Goal: Navigation & Orientation: Understand site structure

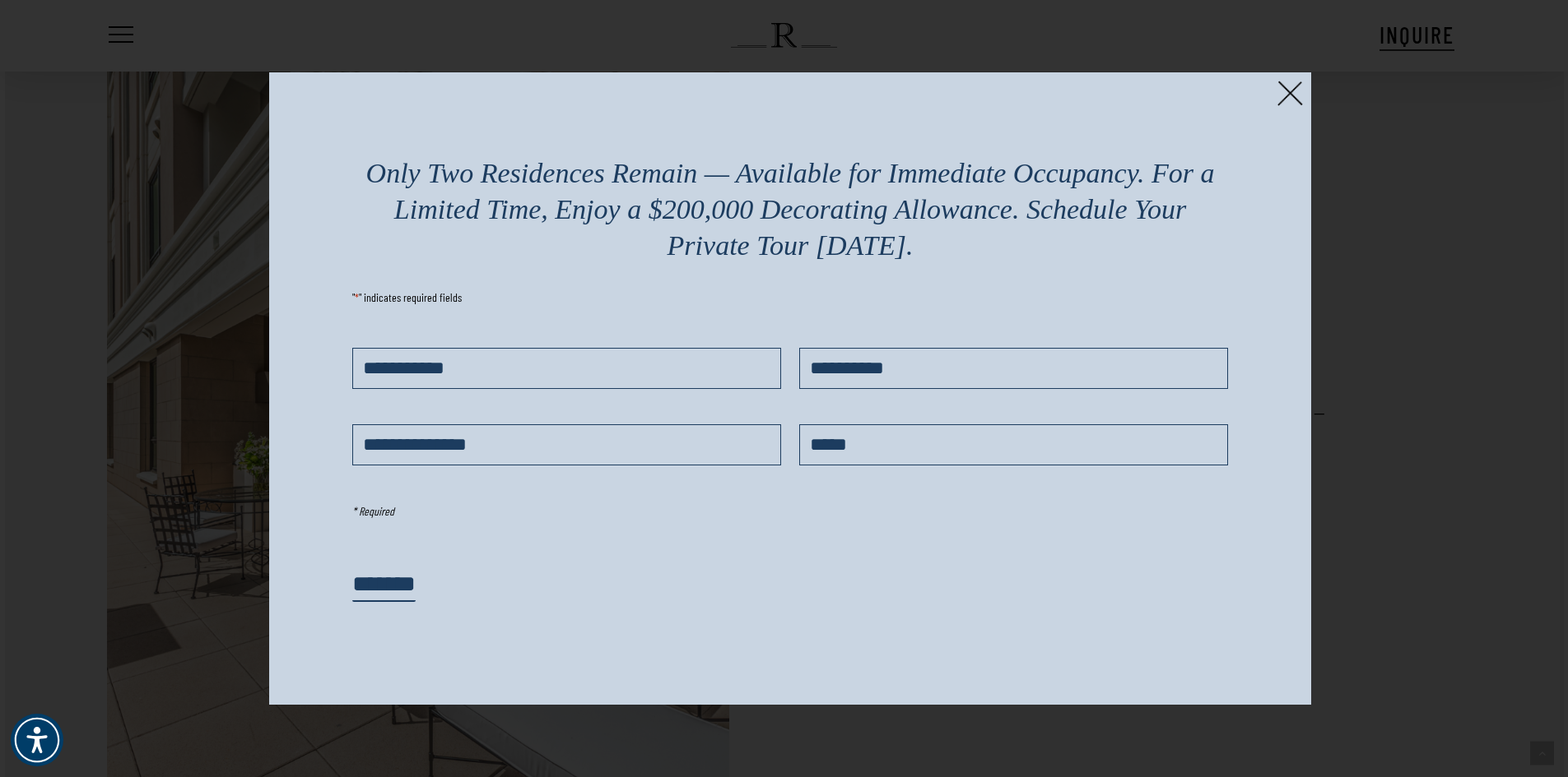
scroll to position [2309, 0]
click at [1290, 92] on img at bounding box center [1290, 93] width 25 height 25
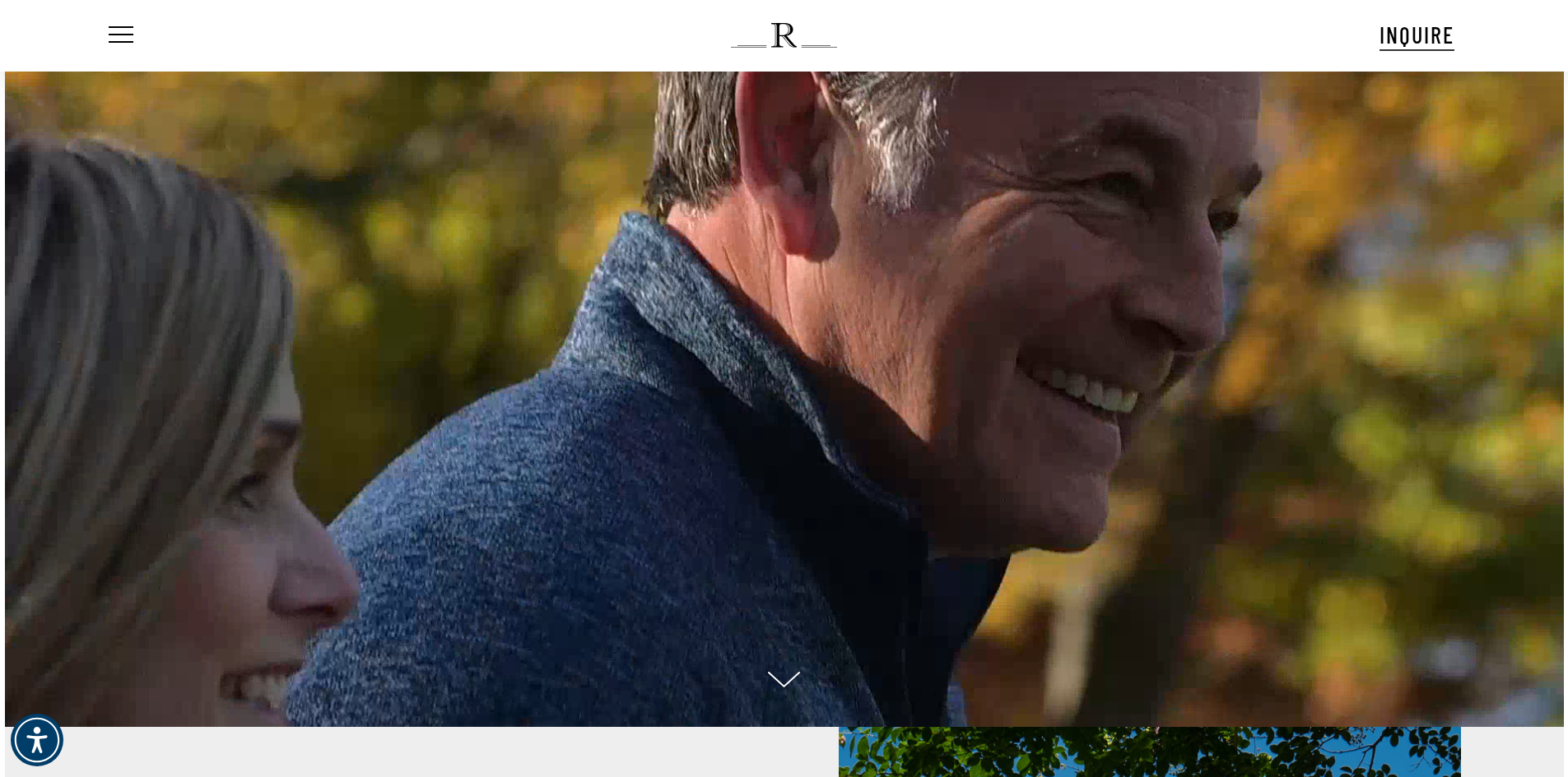
scroll to position [0, 0]
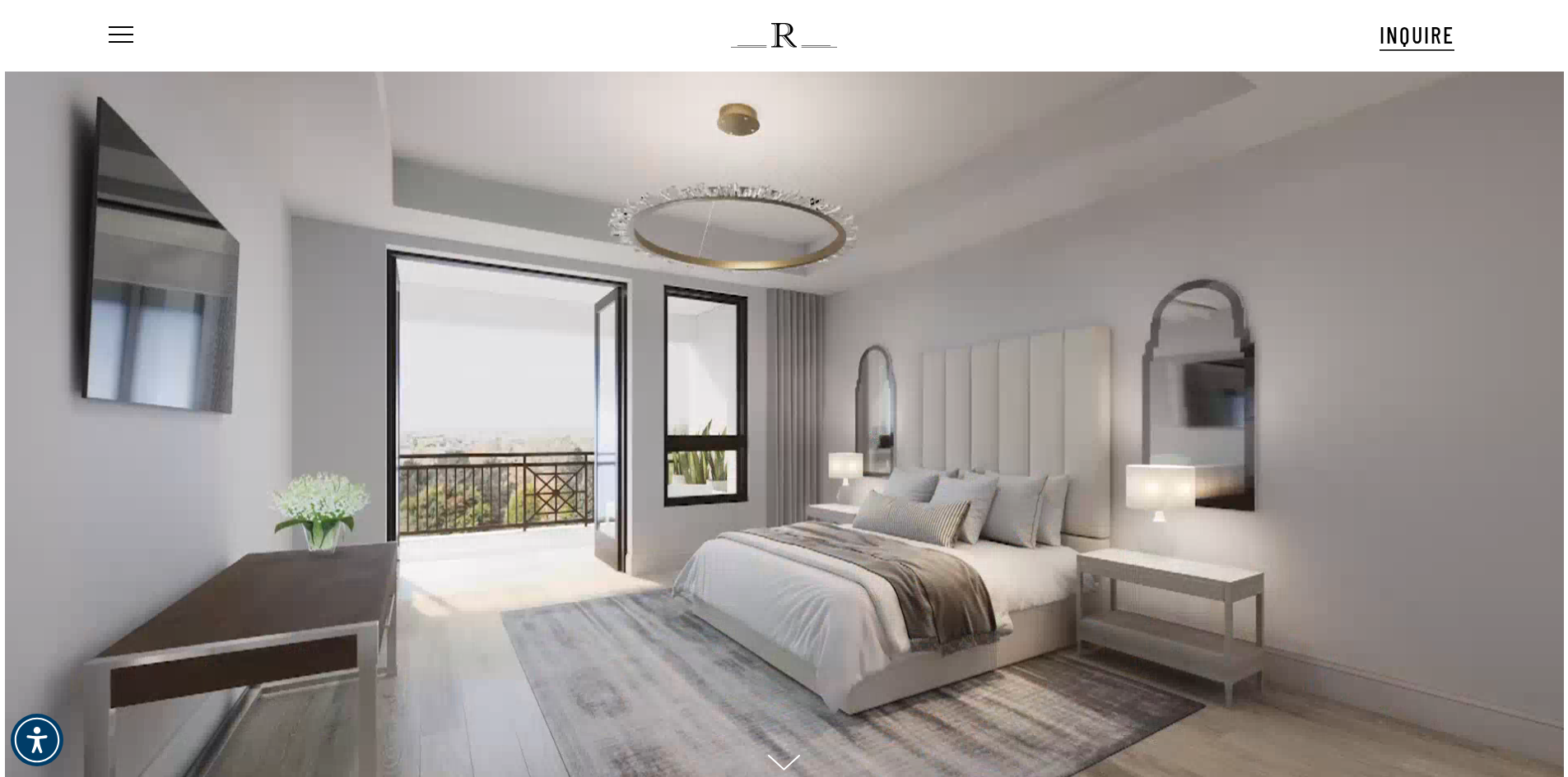
click at [126, 24] on ul "Menu" at bounding box center [119, 35] width 28 height 71
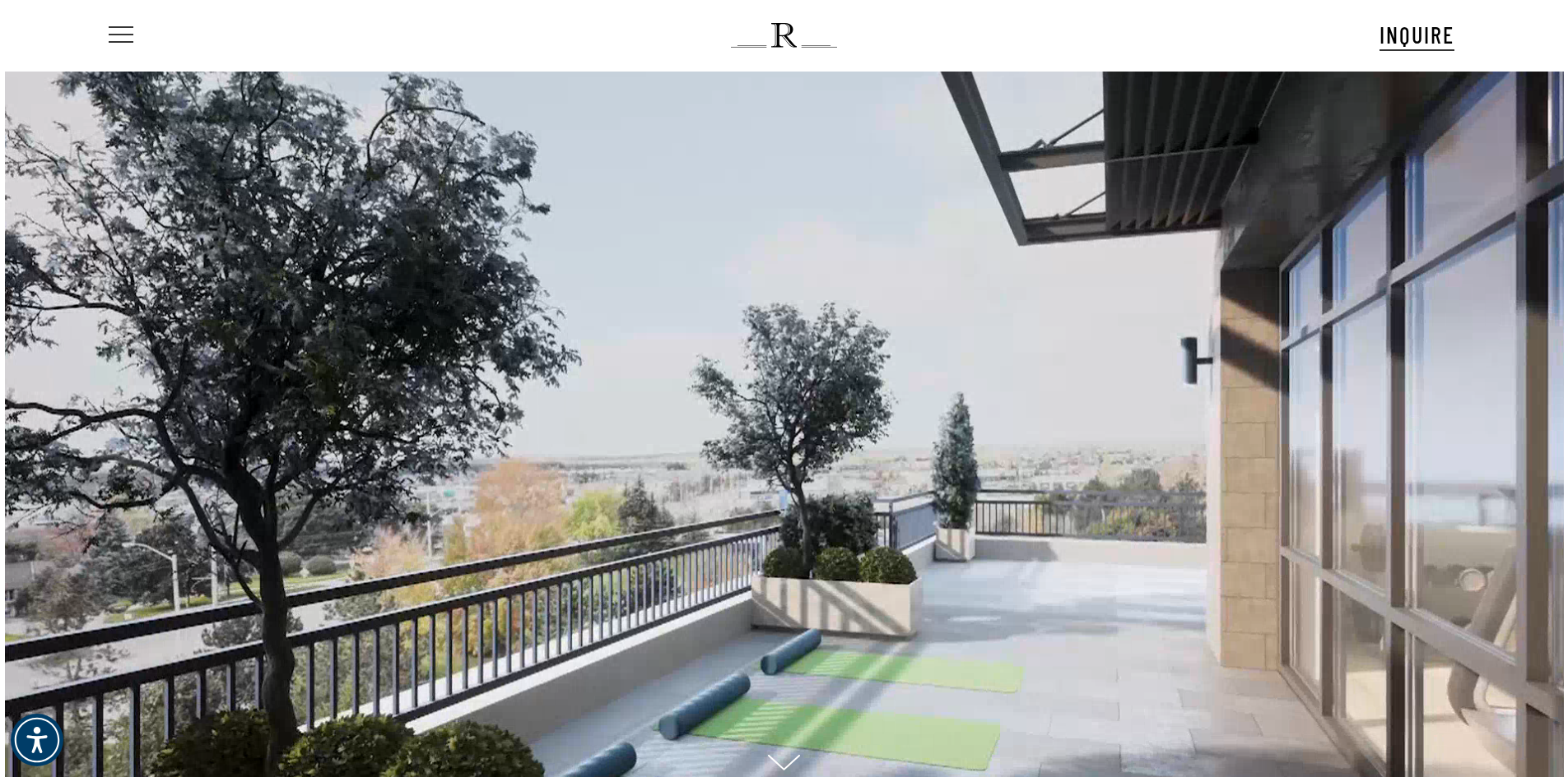
click at [125, 36] on span "Navigation Menu" at bounding box center [120, 35] width 18 height 23
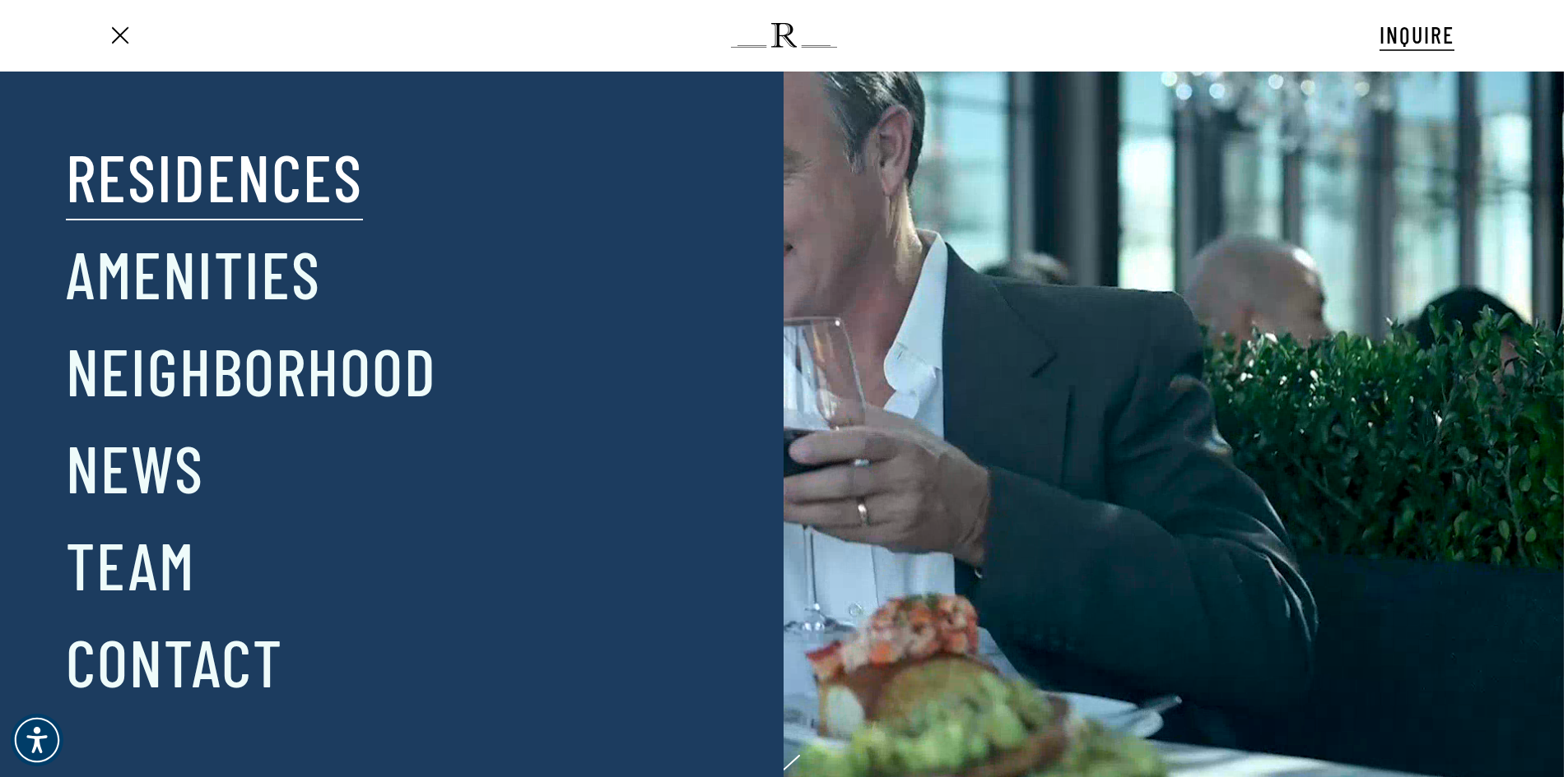
click at [177, 190] on link "Residences" at bounding box center [214, 176] width 297 height 86
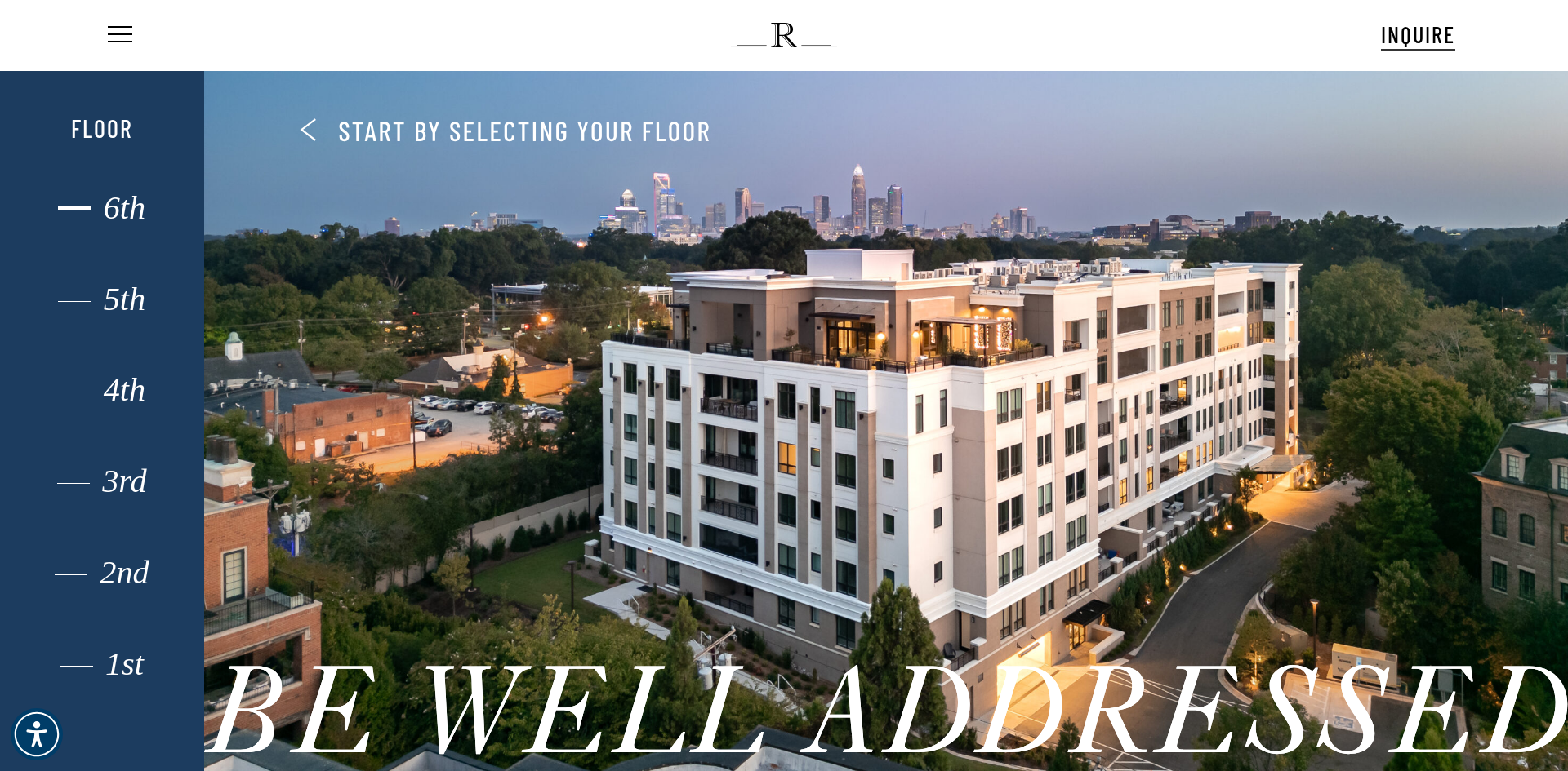
click at [137, 204] on div "6th" at bounding box center [101, 207] width 141 height 21
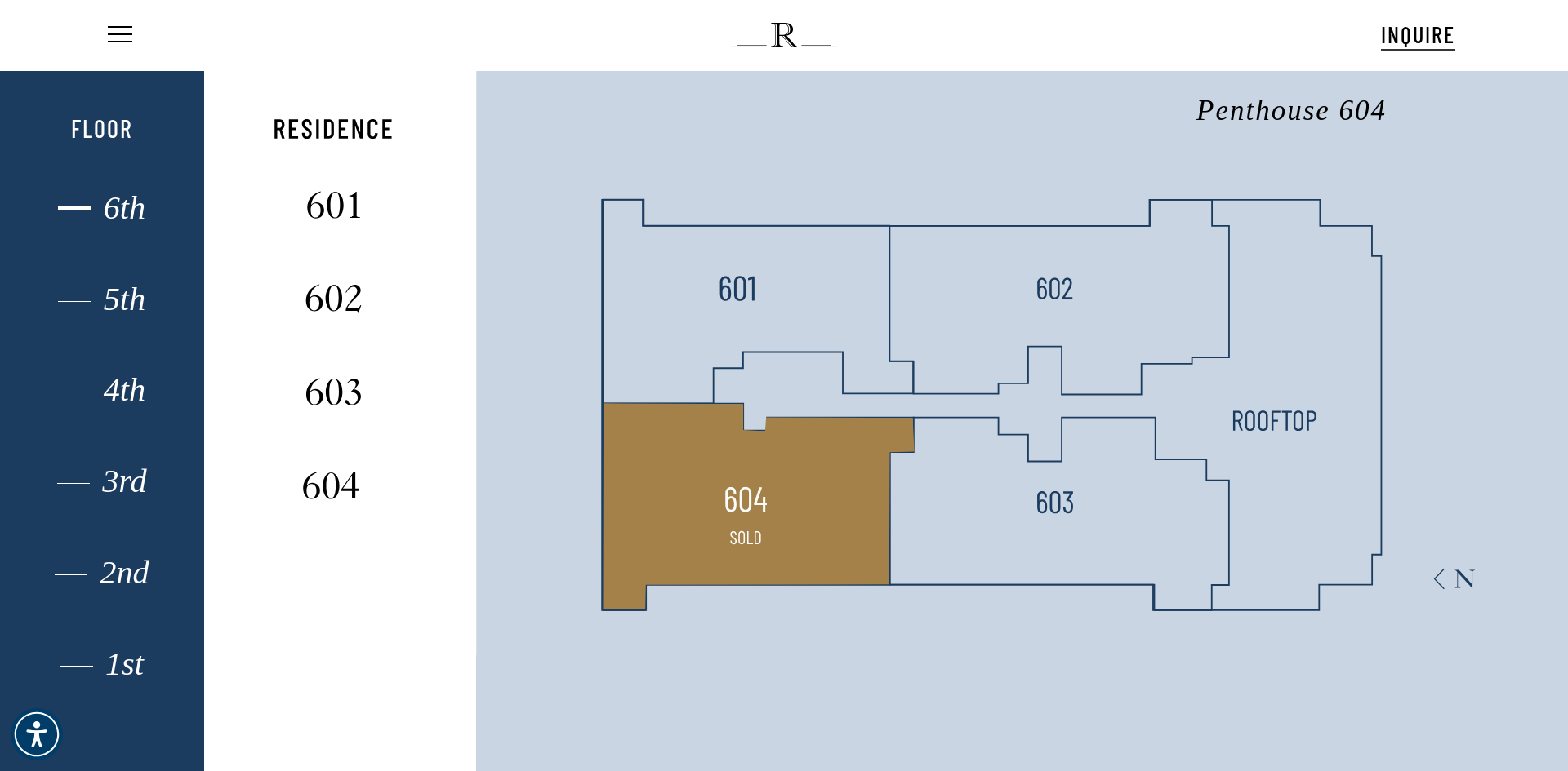
click at [742, 497] on img at bounding box center [746, 500] width 43 height 43
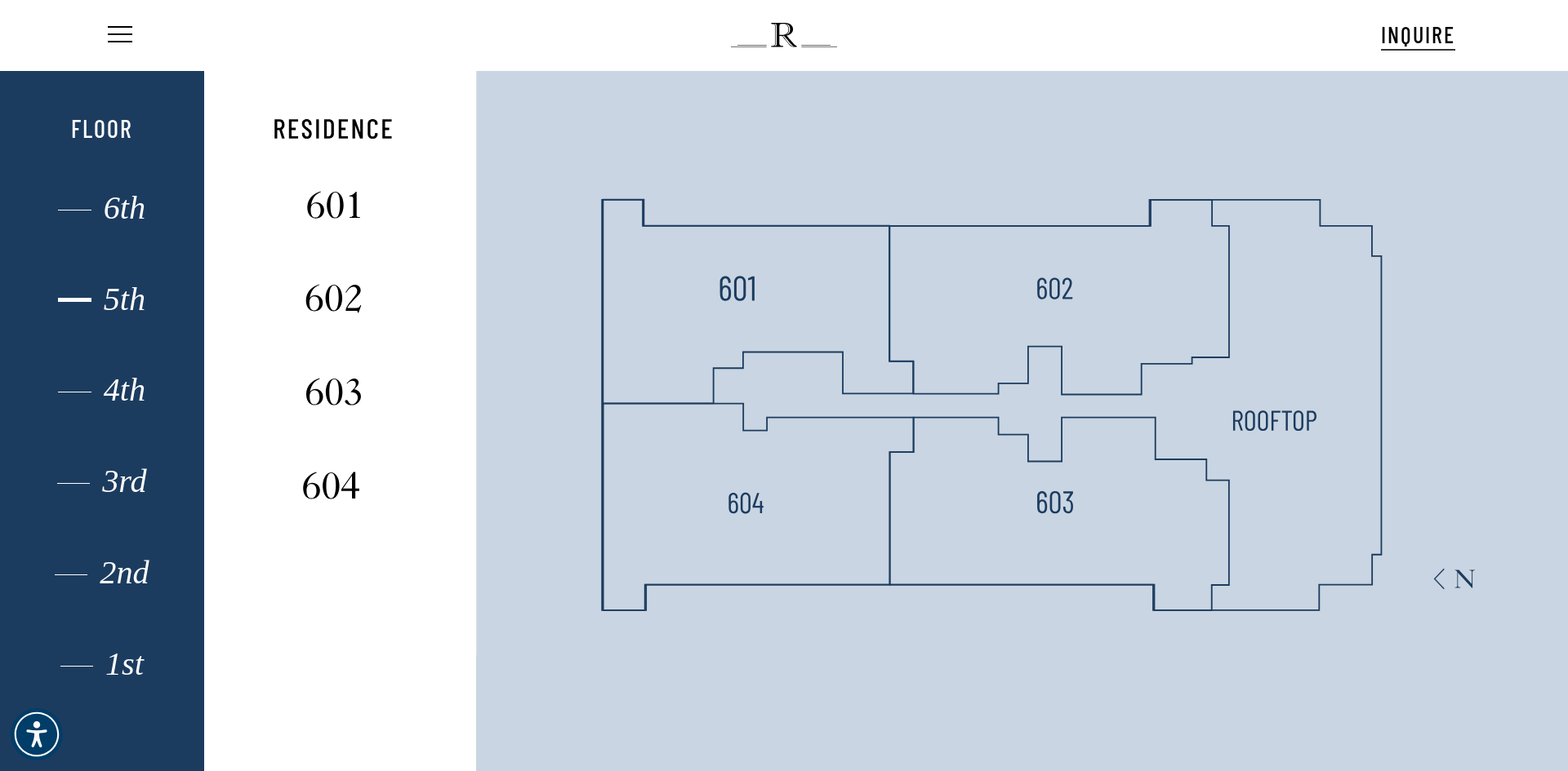
click at [125, 296] on div "5th" at bounding box center [101, 299] width 141 height 21
click at [97, 381] on div "4th" at bounding box center [101, 389] width 141 height 21
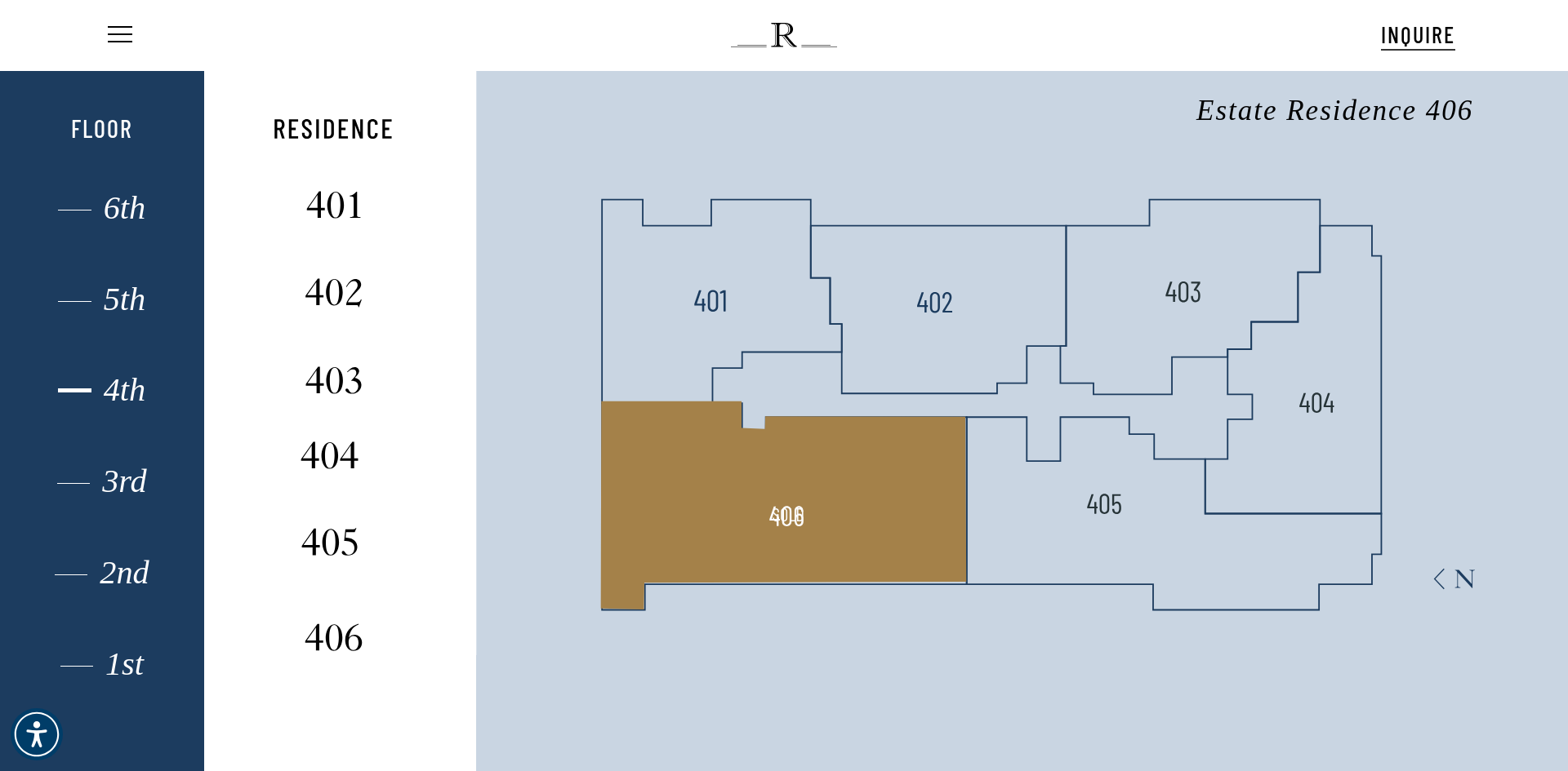
click at [850, 486] on polygon at bounding box center [783, 505] width 366 height 208
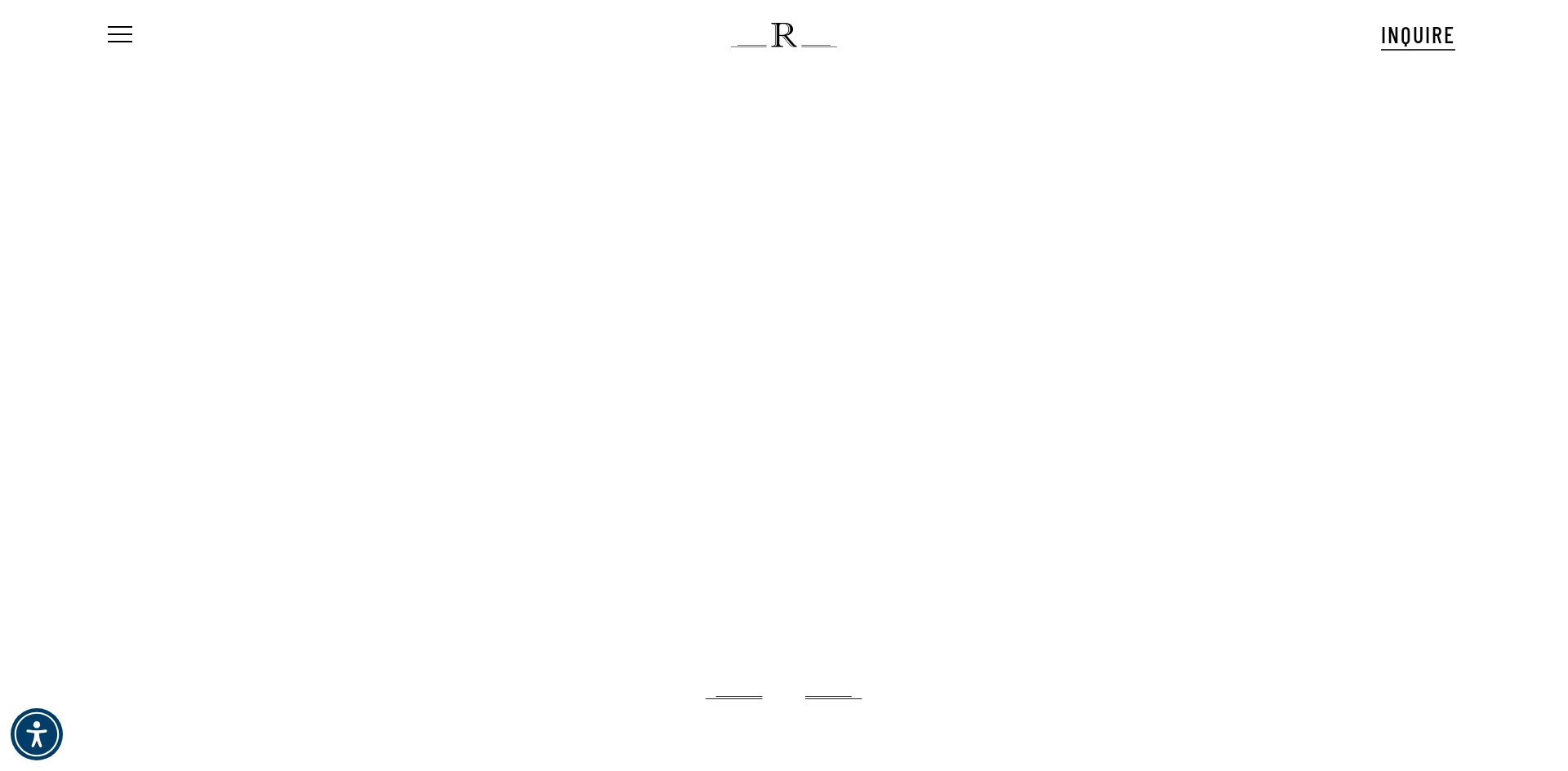
click at [1512, 421] on div at bounding box center [848, 413] width 1568 height 465
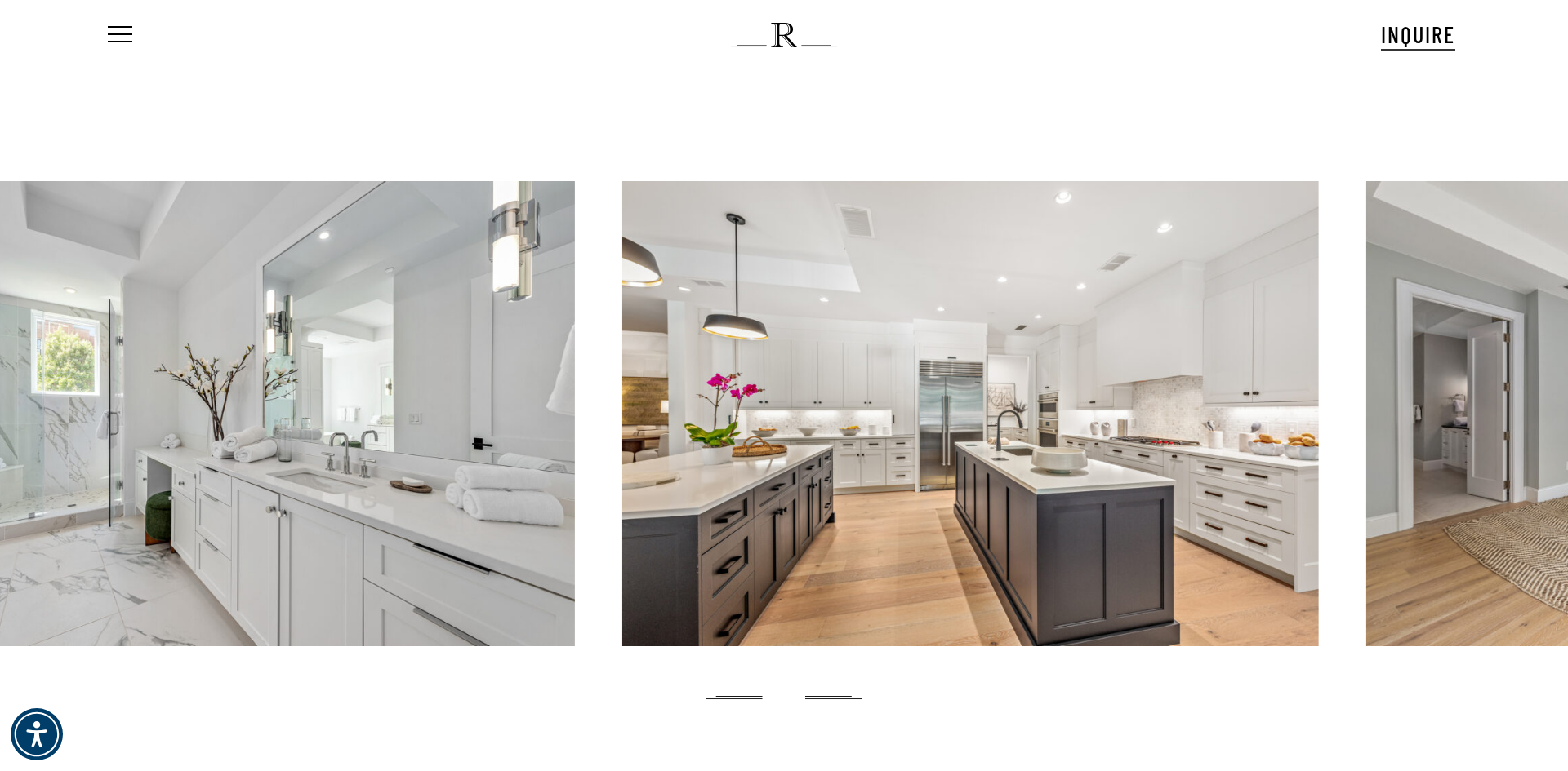
click at [563, 378] on div at bounding box center [227, 413] width 697 height 465
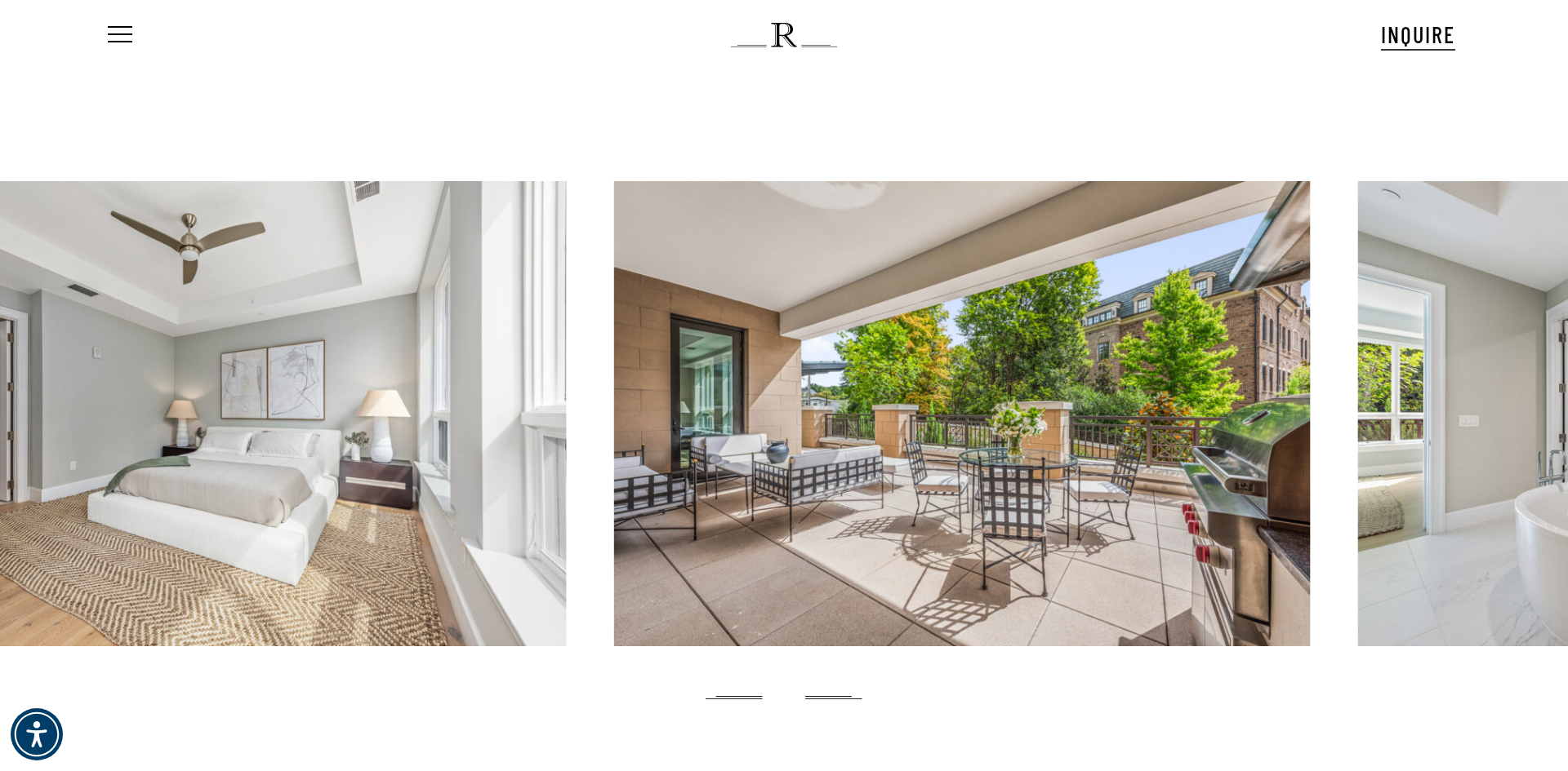
click at [315, 366] on div at bounding box center [219, 413] width 697 height 465
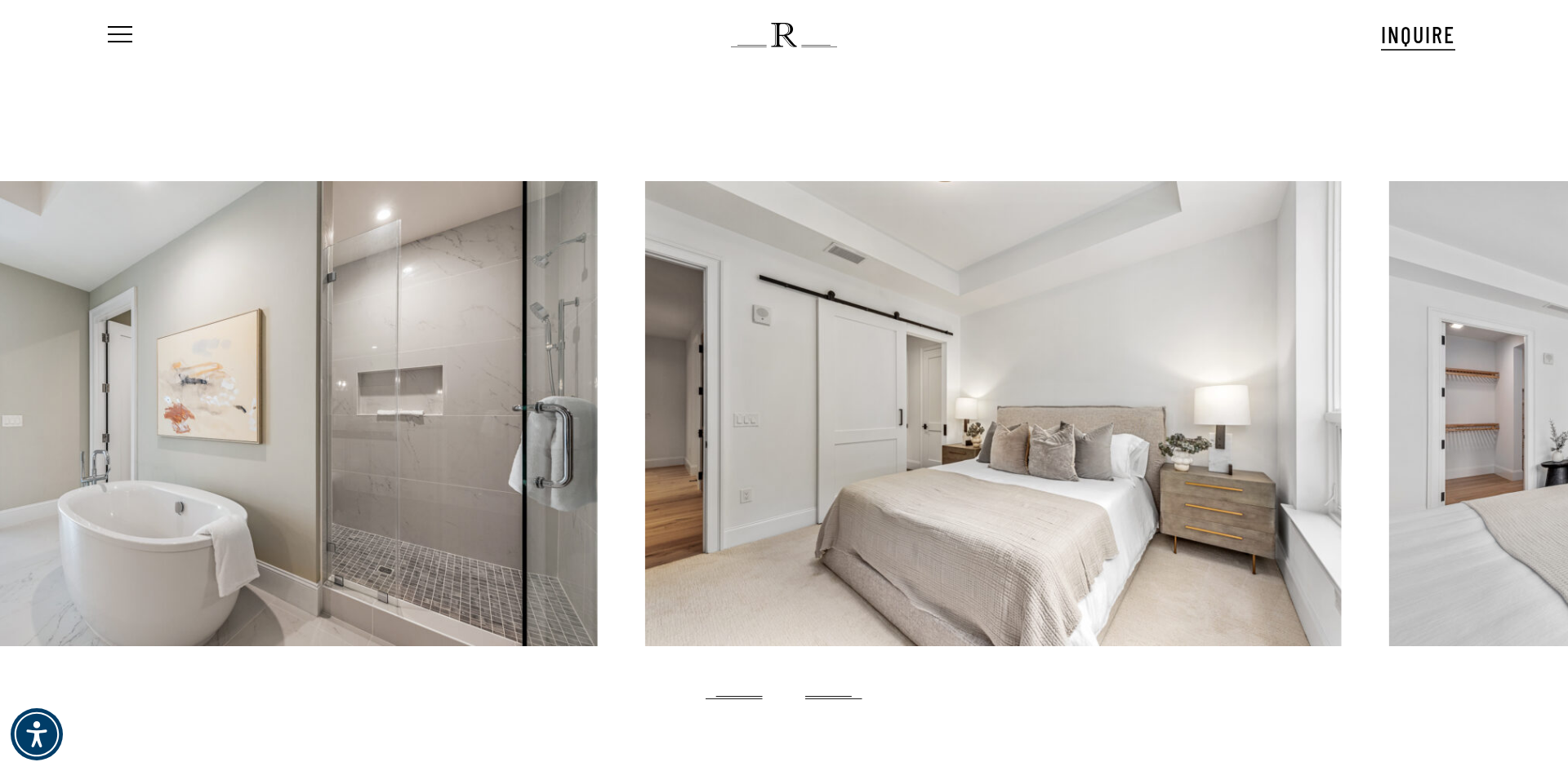
click at [279, 333] on div at bounding box center [250, 413] width 697 height 465
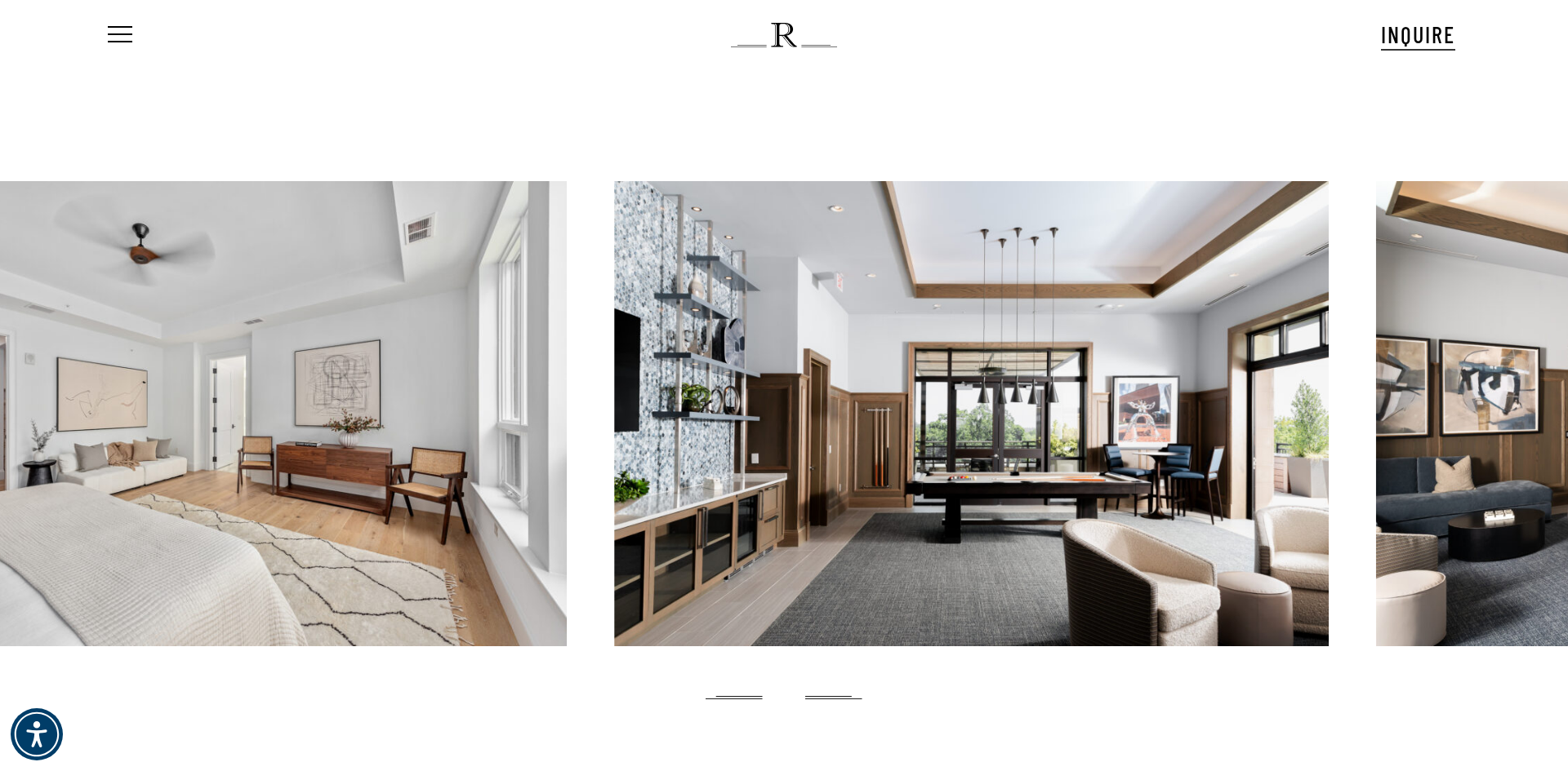
click at [198, 312] on div at bounding box center [219, 413] width 697 height 465
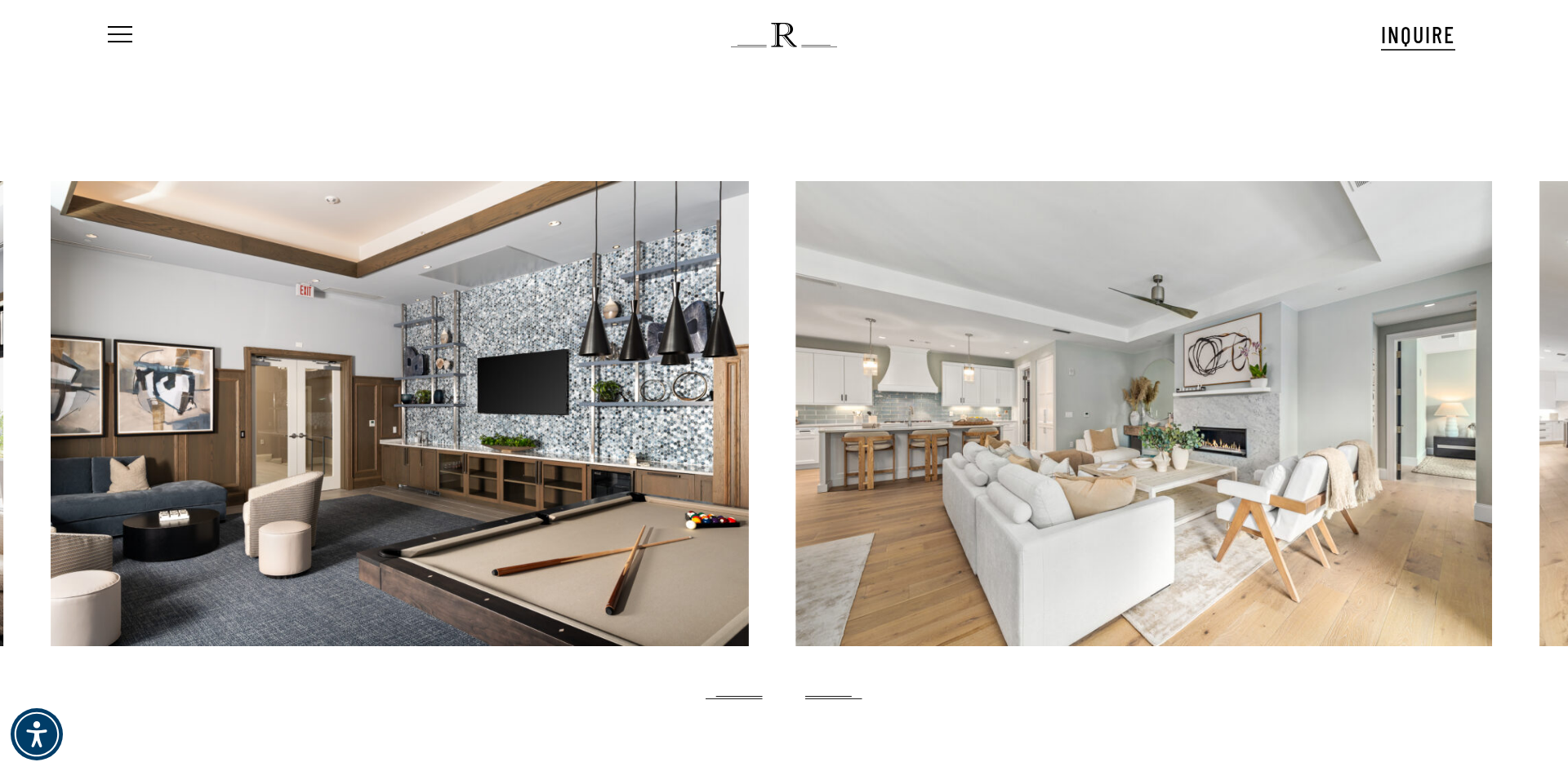
click at [410, 337] on div at bounding box center [400, 413] width 698 height 465
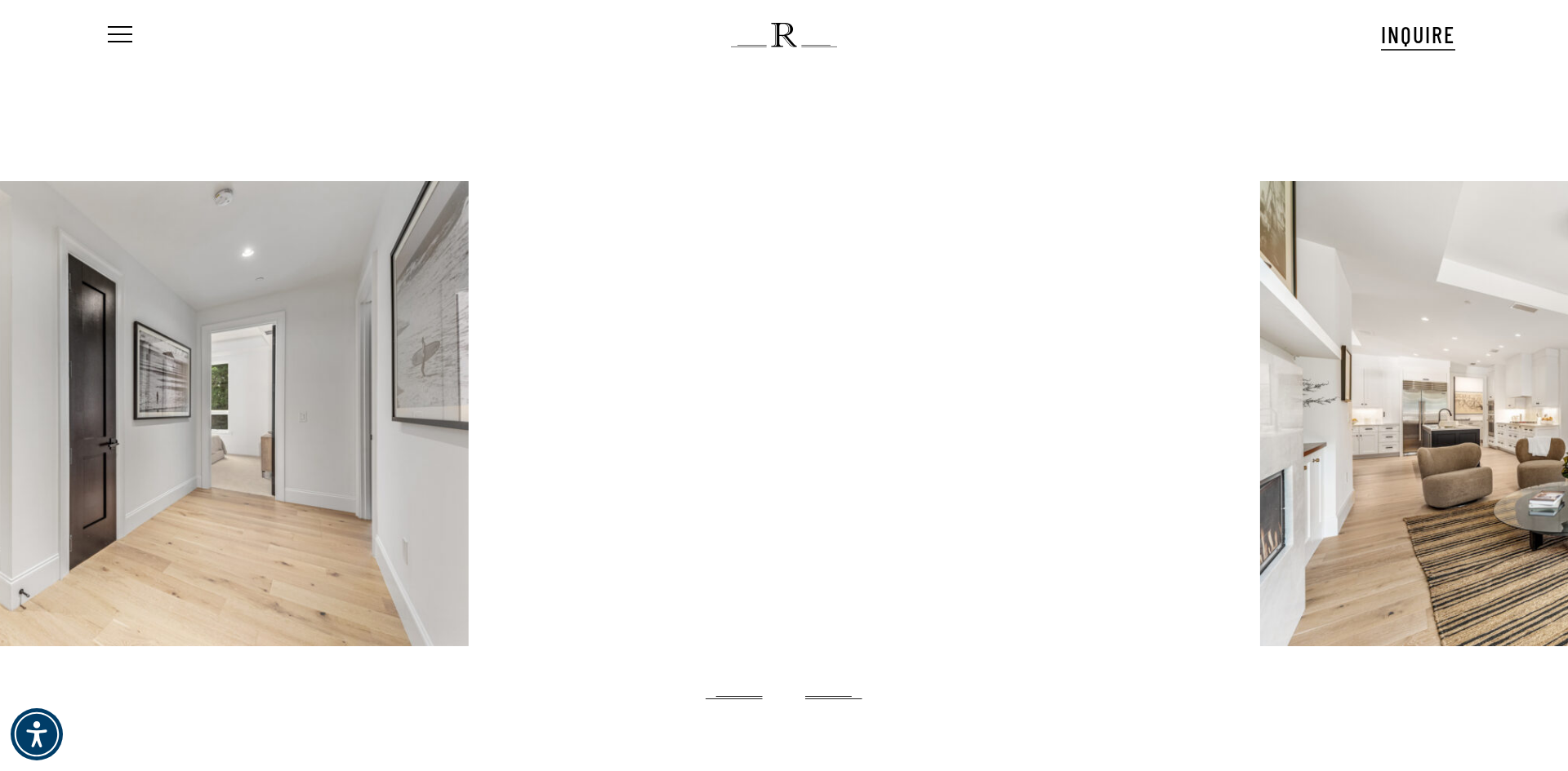
click at [160, 336] on div at bounding box center [120, 413] width 697 height 465
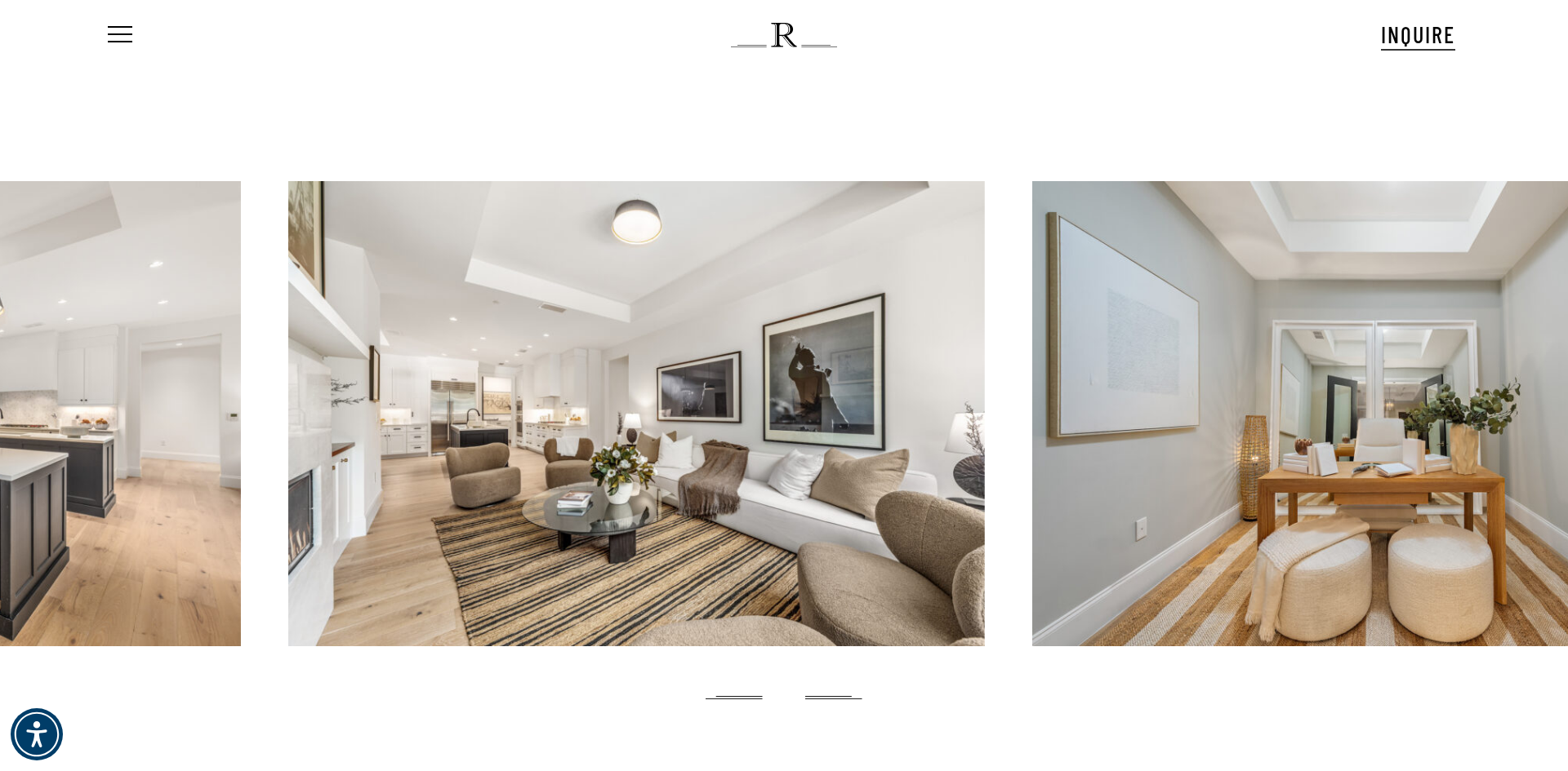
click at [288, 310] on div at bounding box center [637, 413] width 697 height 465
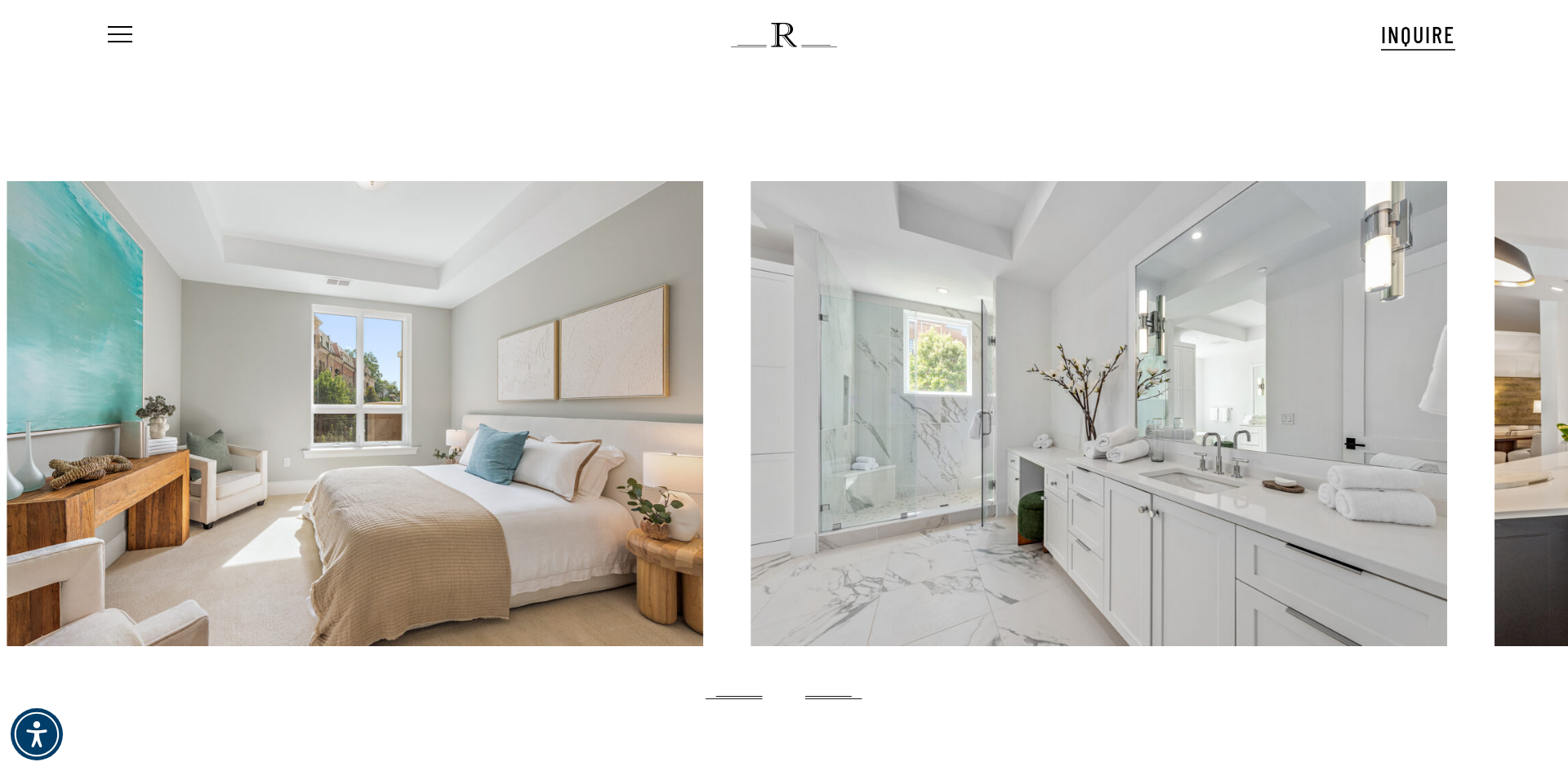
click at [0, 268] on html "Spot201 Spot 2 Spot202 Spot 2 Spot203 Spot 2 Spot204 Spot 2 Spot205 Spot 2 Spot…" at bounding box center [784, 385] width 1568 height 771
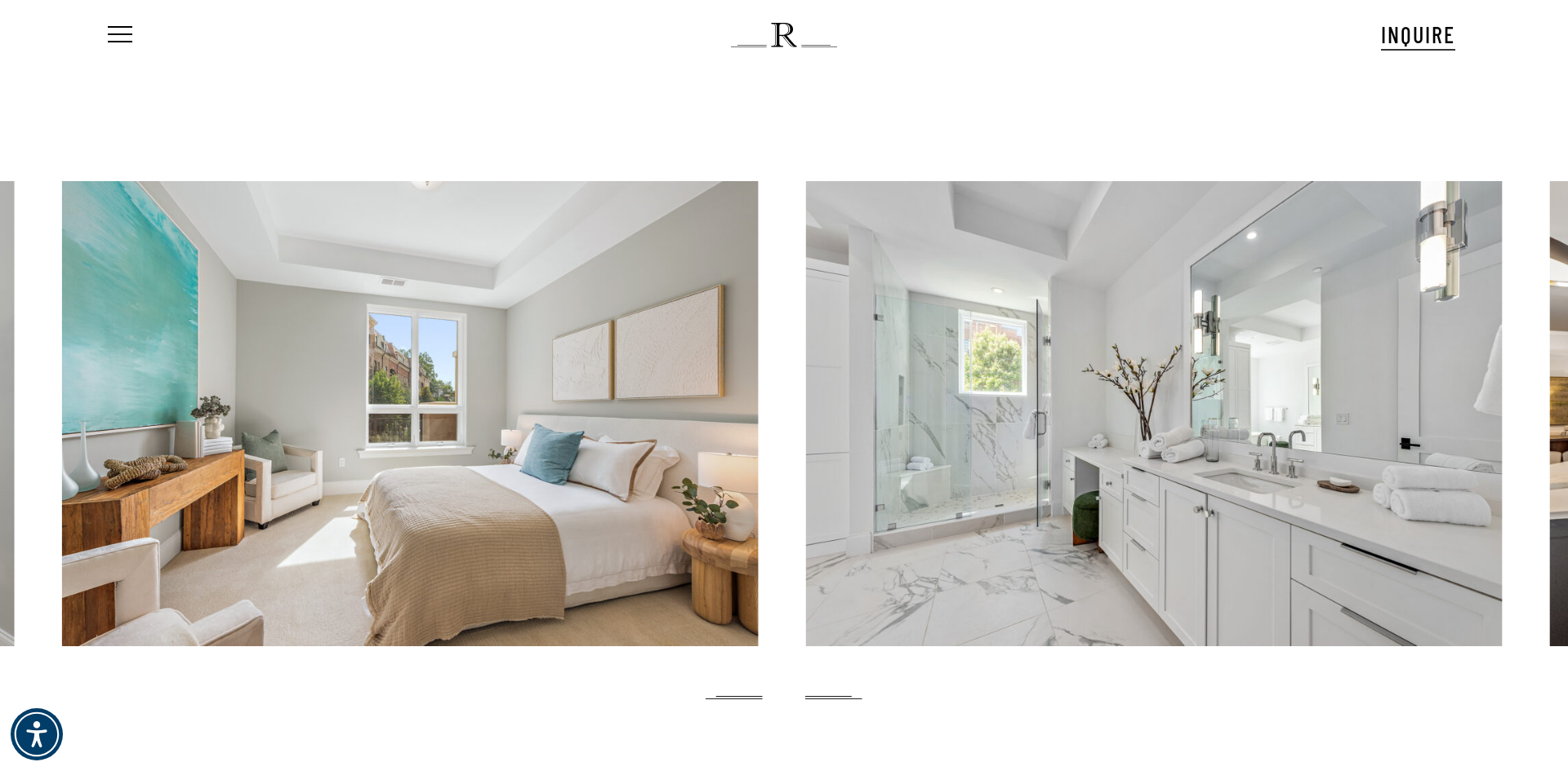
click at [806, 309] on div at bounding box center [1154, 413] width 697 height 465
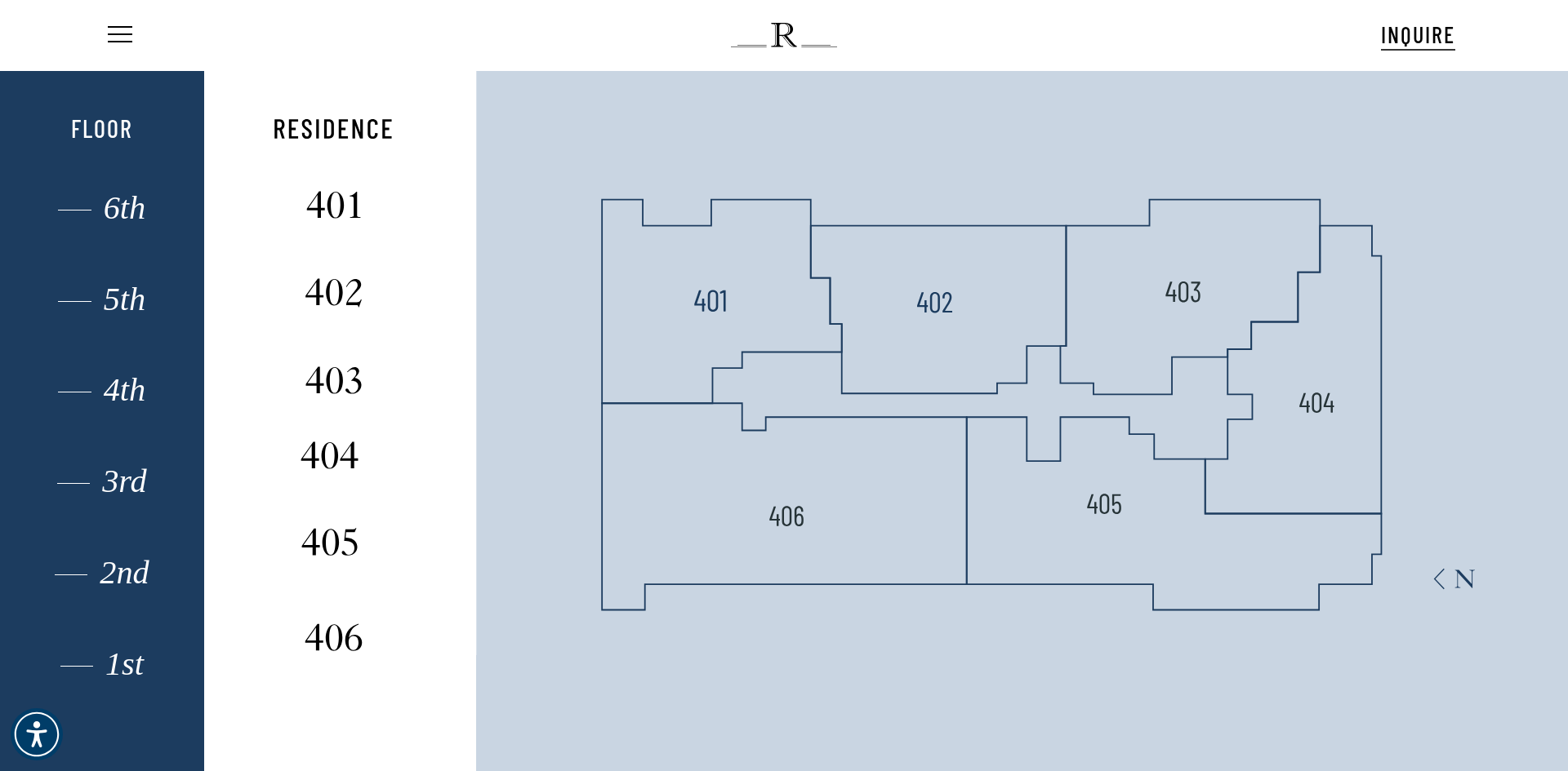
click at [120, 644] on div "1st 2nd 3rd 4th 5th 6th Floor" at bounding box center [101, 457] width 141 height 702
click at [135, 662] on div "1st" at bounding box center [101, 664] width 141 height 21
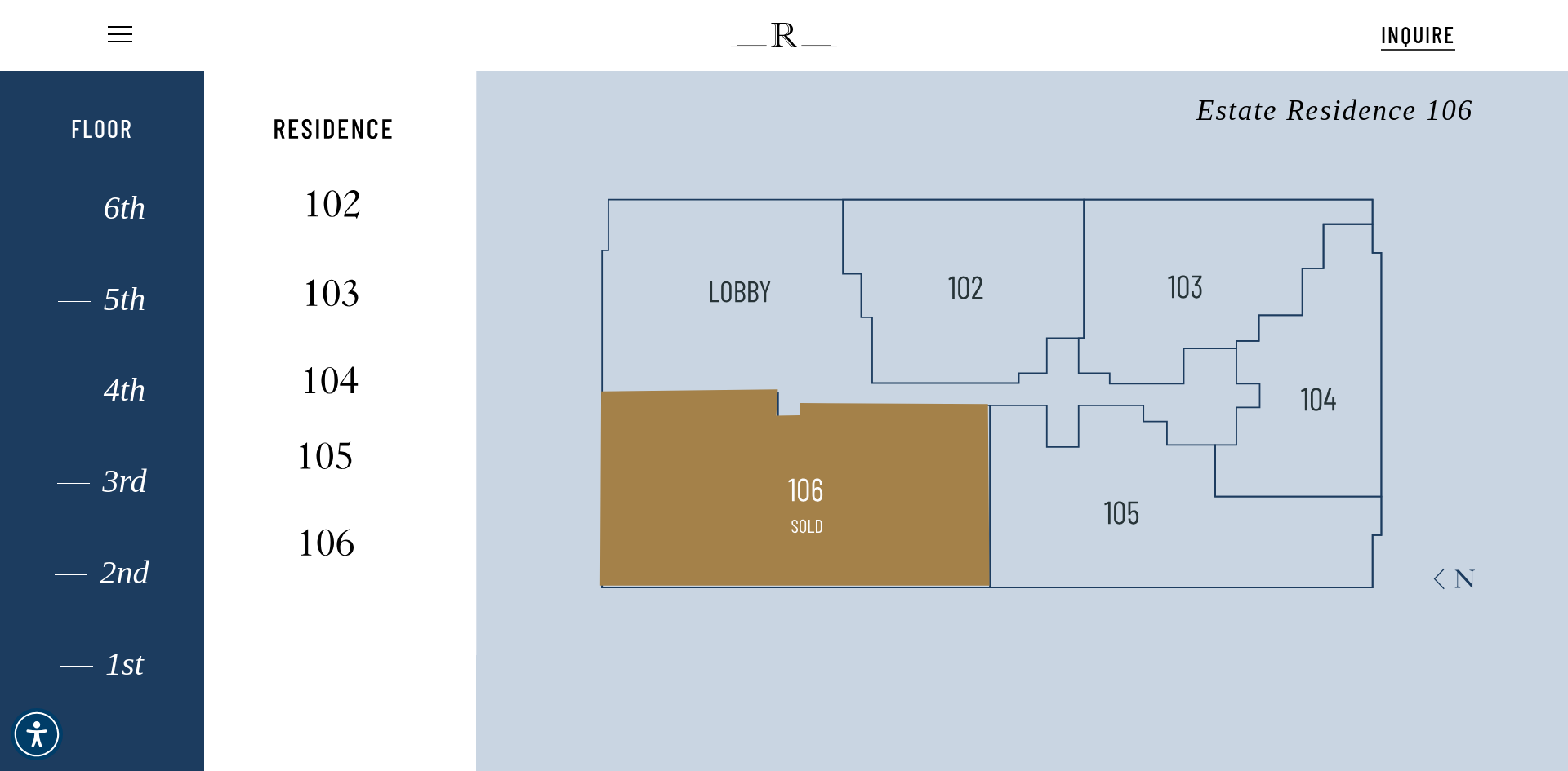
click at [906, 521] on polygon at bounding box center [795, 487] width 389 height 196
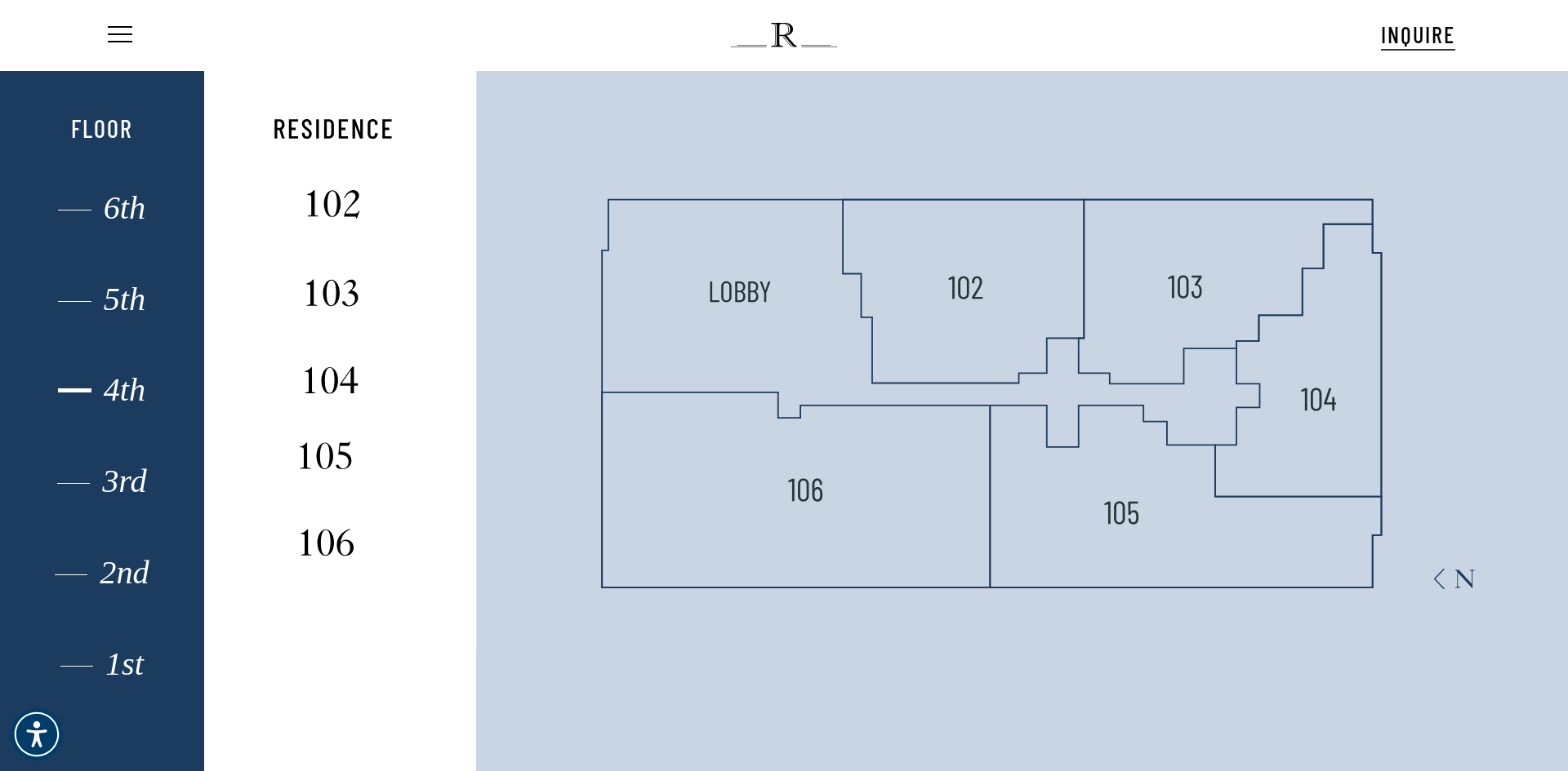
click at [115, 398] on div "4th" at bounding box center [101, 389] width 141 height 21
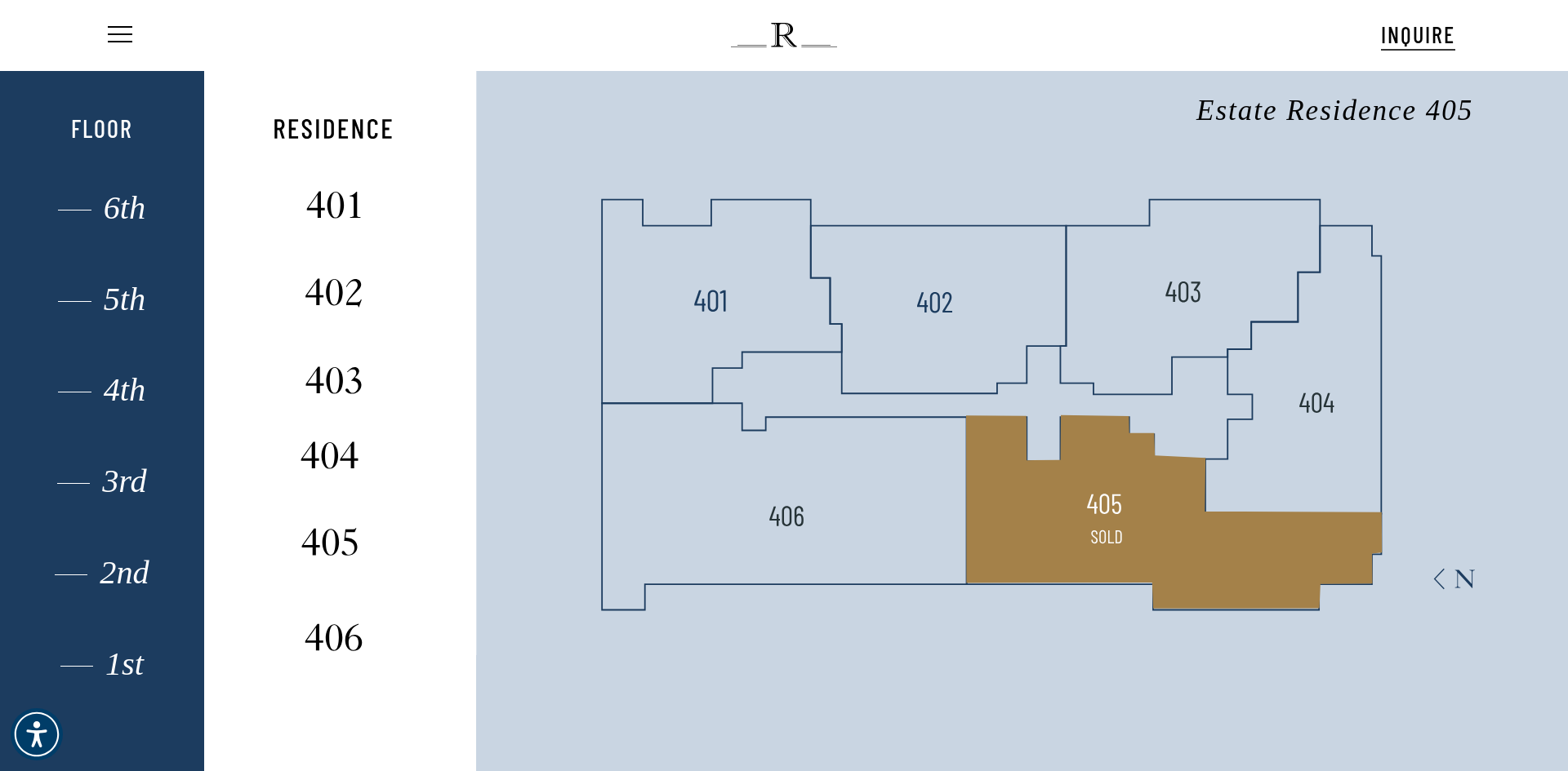
click at [1252, 533] on polygon at bounding box center [1173, 512] width 415 height 194
click at [1163, 513] on polygon at bounding box center [1173, 512] width 415 height 194
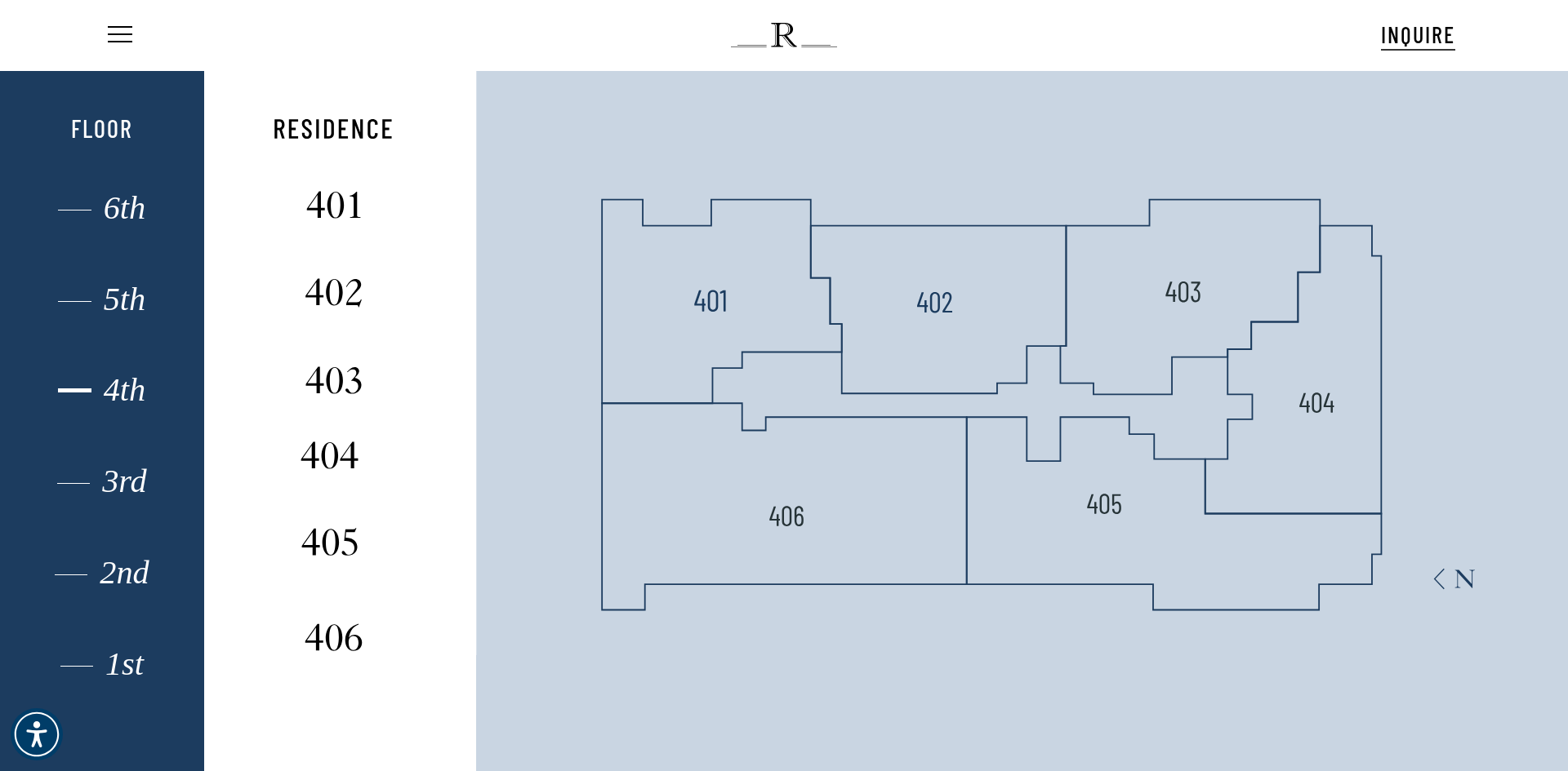
click at [130, 397] on div "4th" at bounding box center [101, 389] width 141 height 21
click at [128, 483] on div "3rd" at bounding box center [101, 481] width 141 height 21
click at [150, 571] on div "2nd" at bounding box center [101, 572] width 141 height 21
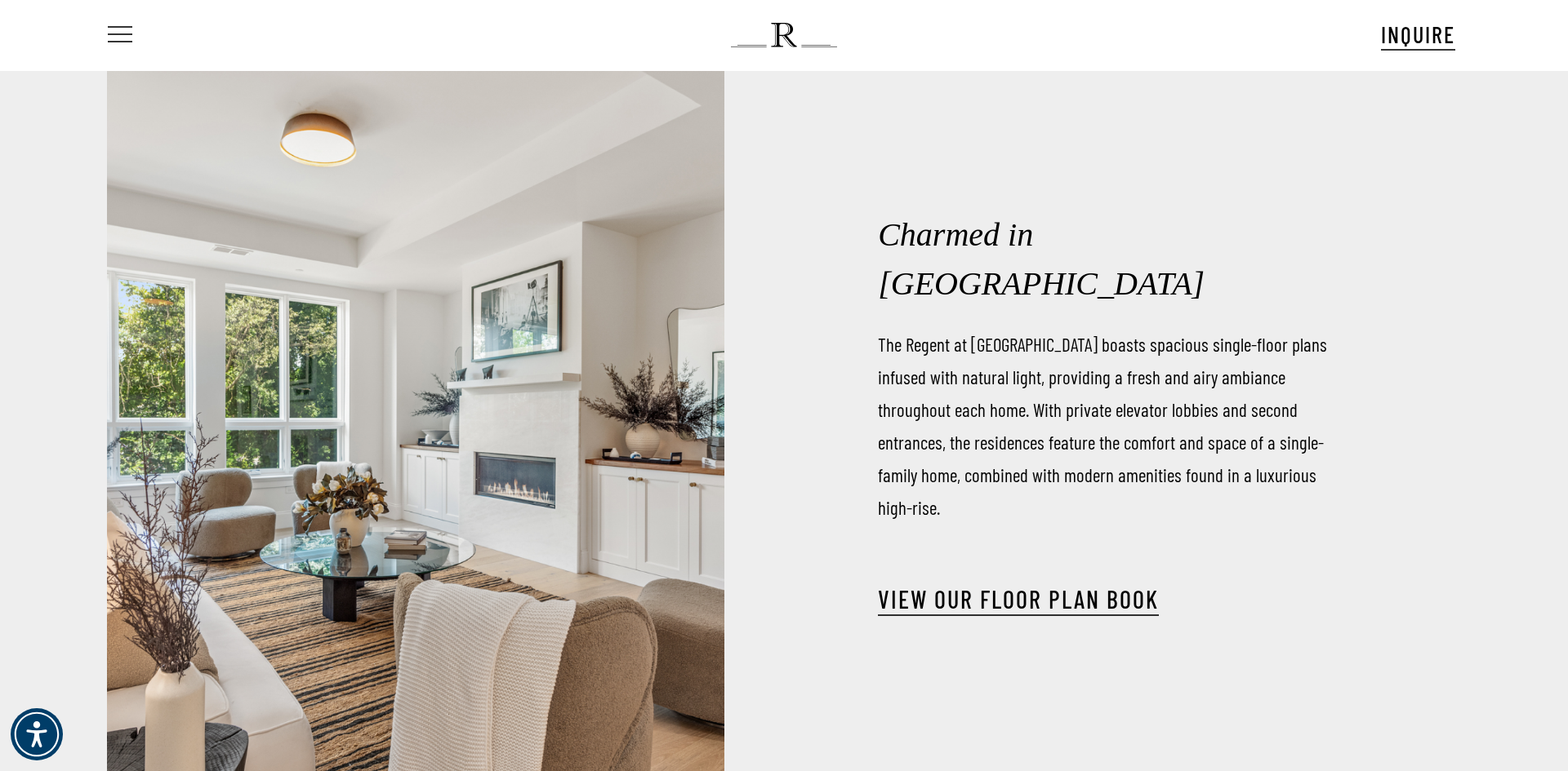
click at [116, 29] on span "Navigation Menu" at bounding box center [120, 34] width 18 height 23
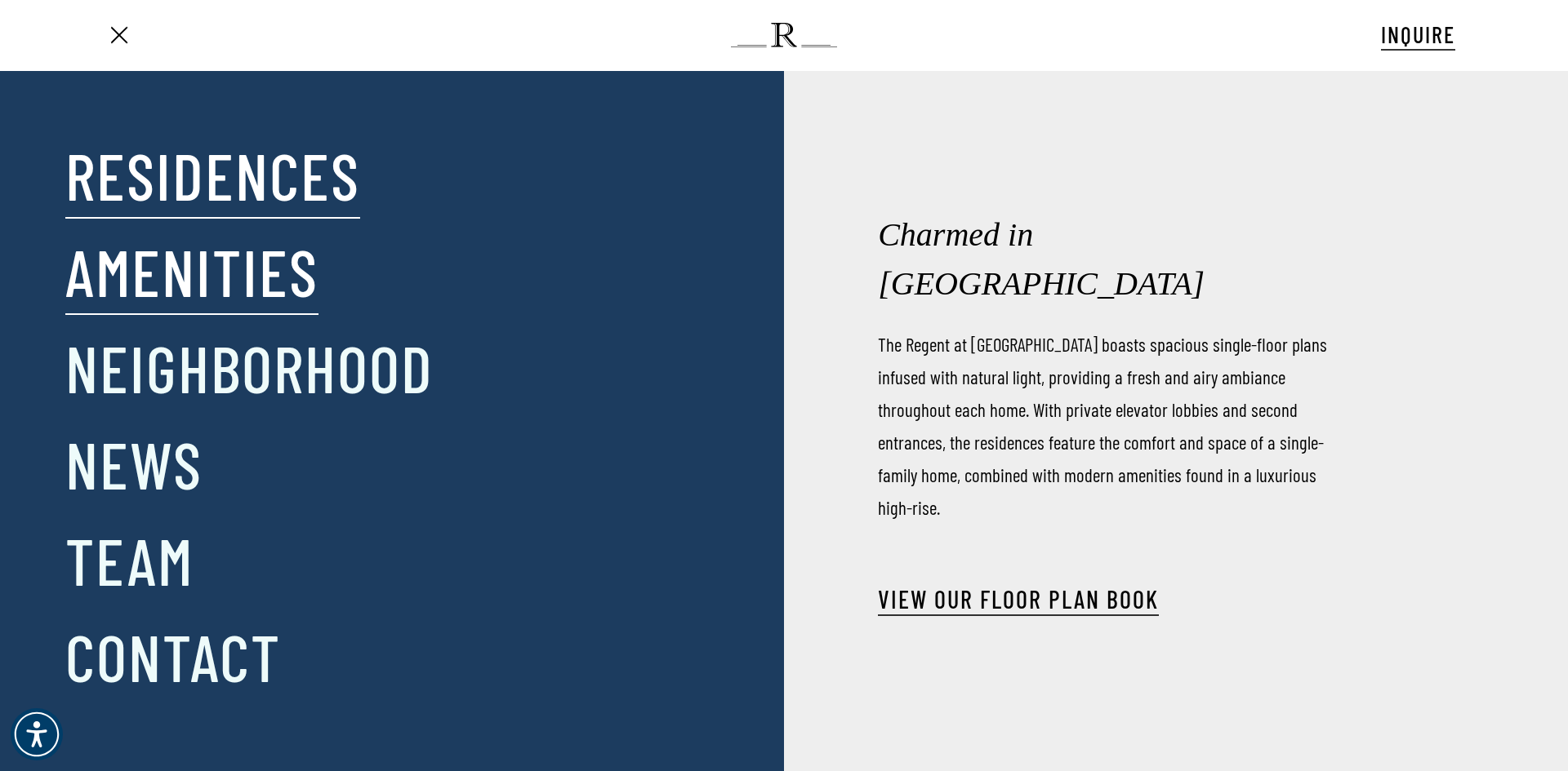
click at [154, 288] on link "Amenities" at bounding box center [191, 271] width 253 height 85
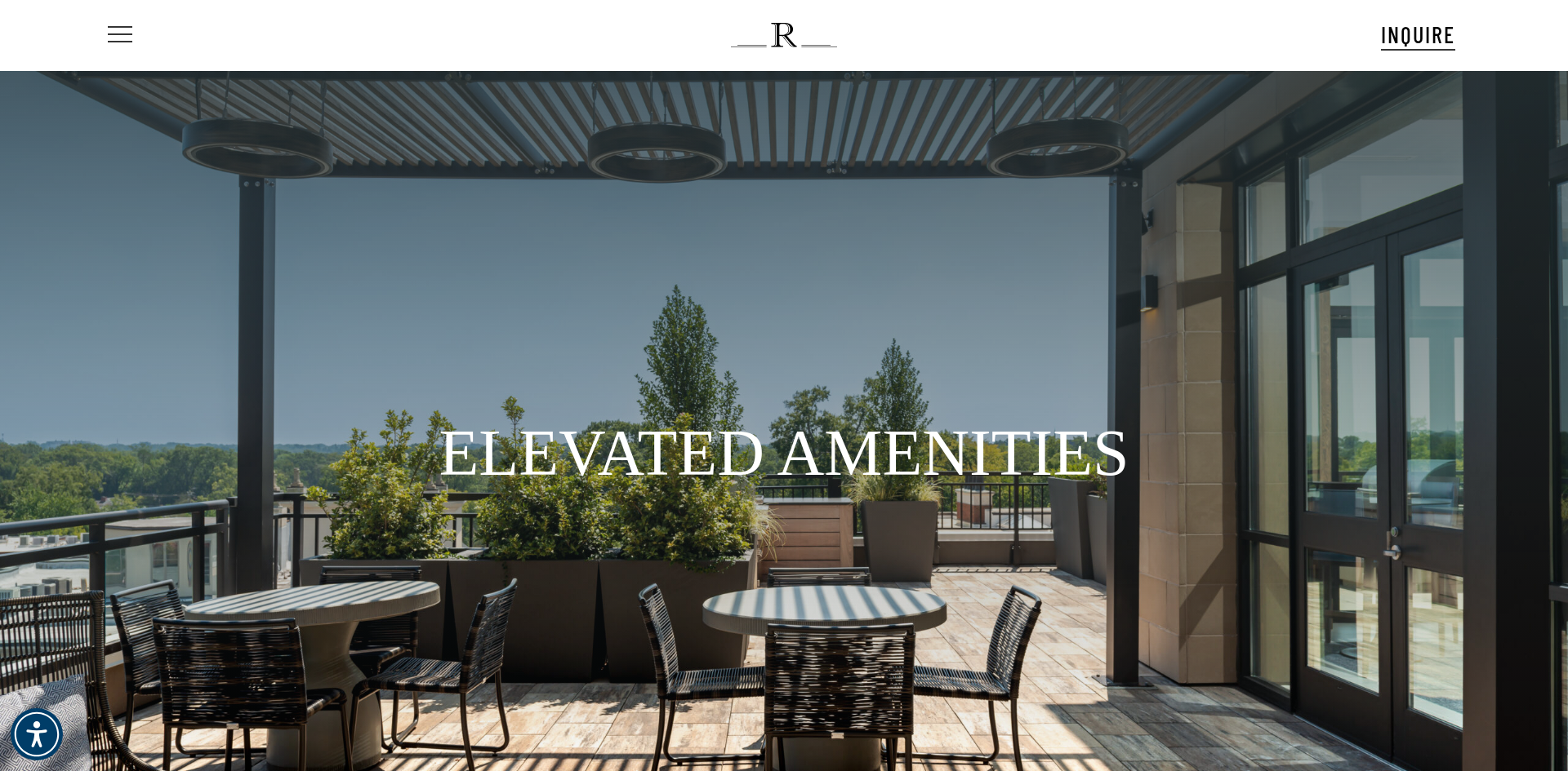
click at [130, 35] on icon "Navigation Menu" at bounding box center [120, 34] width 26 height 3
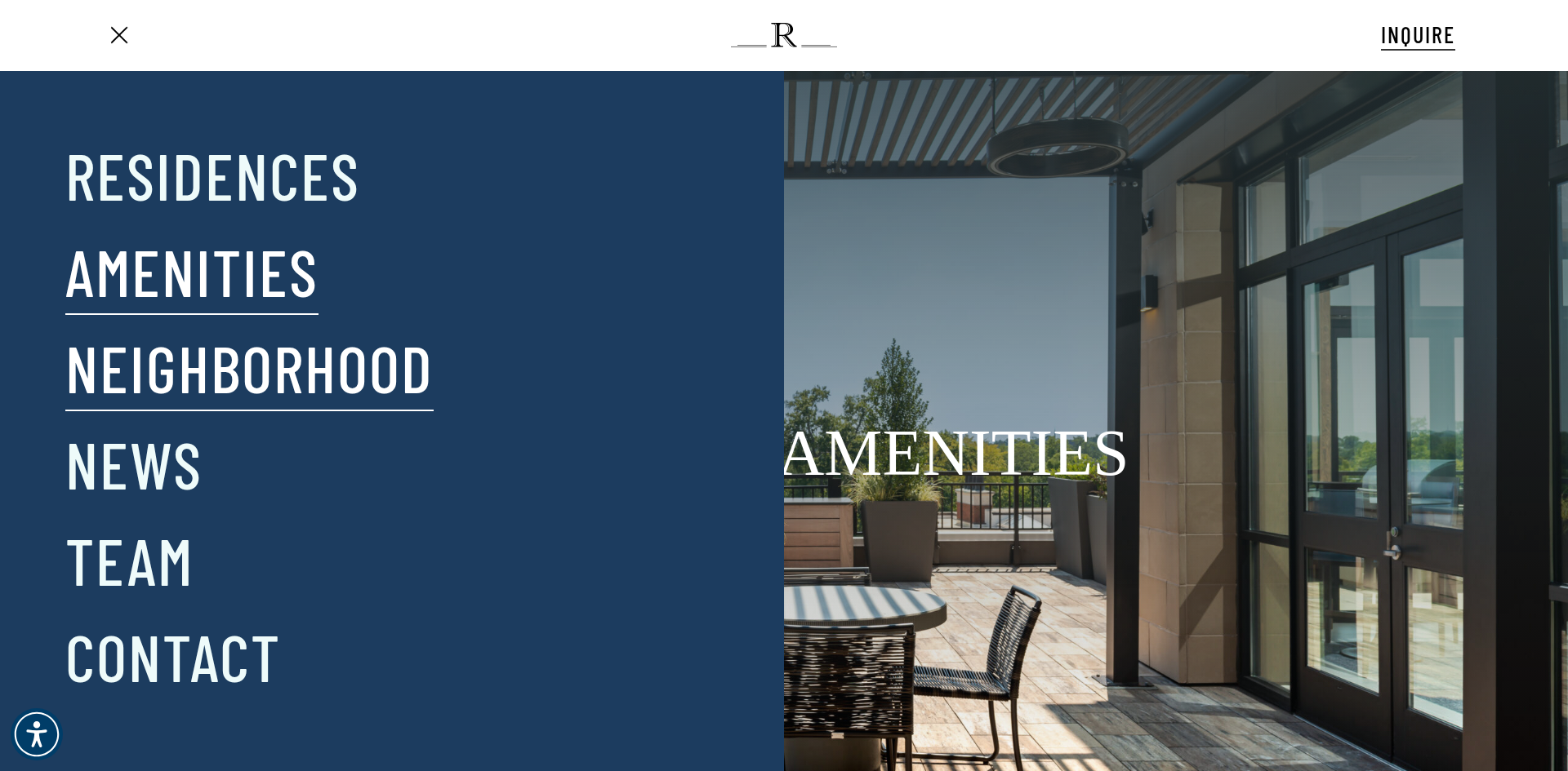
click at [237, 364] on link "Neighborhood" at bounding box center [249, 368] width 369 height 85
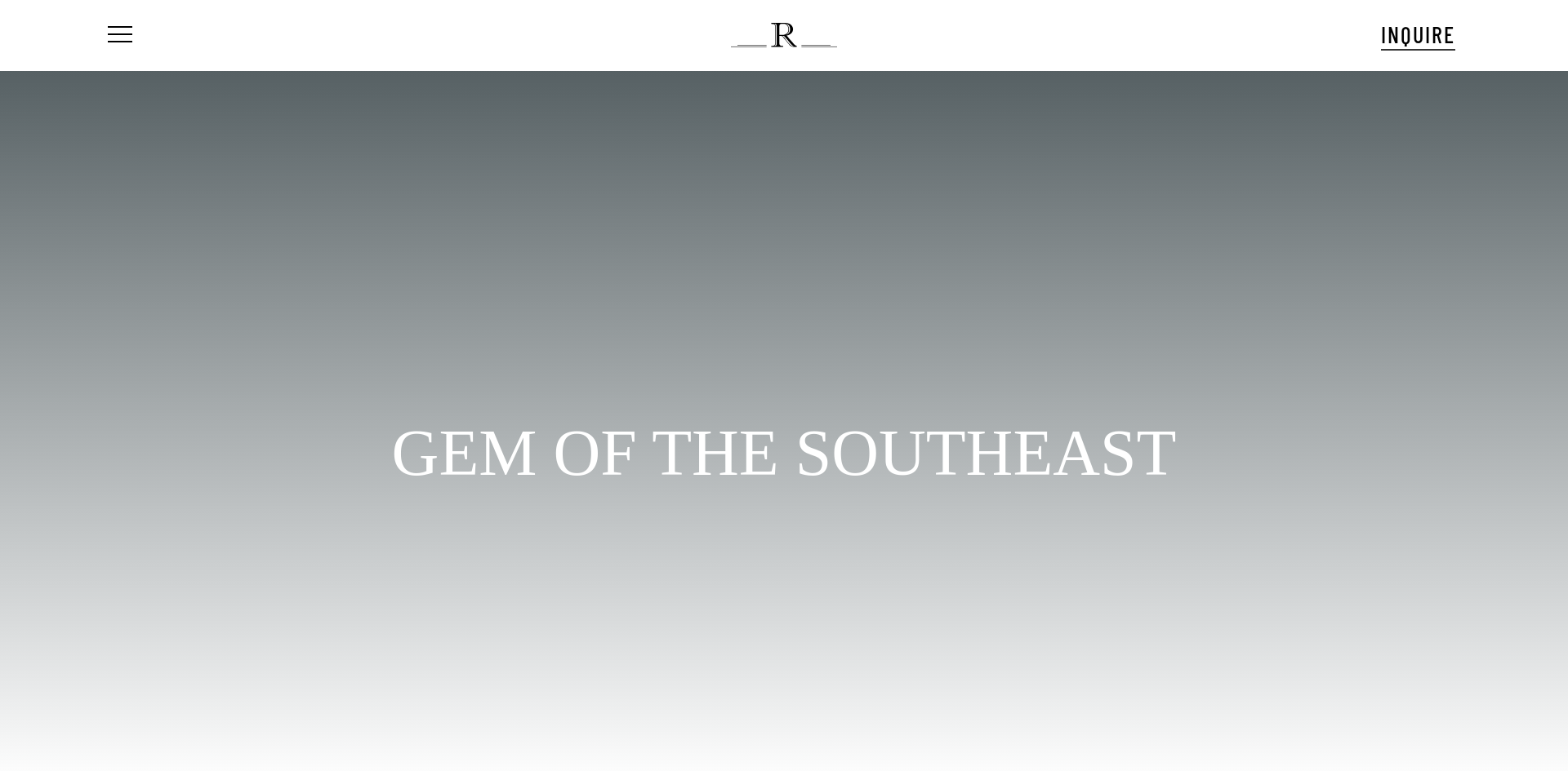
scroll to position [89, 0]
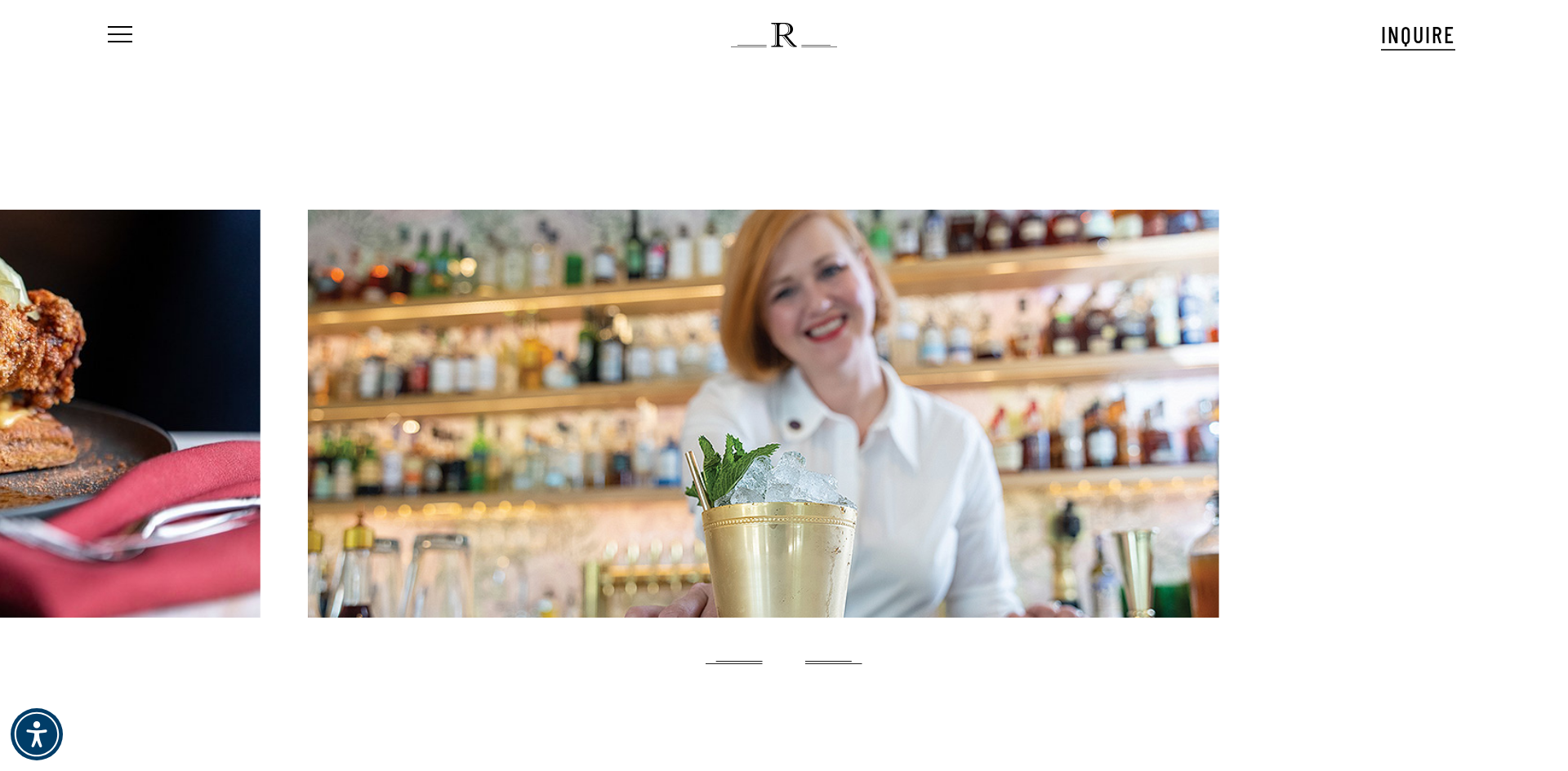
click at [317, 347] on div at bounding box center [763, 413] width 912 height 408
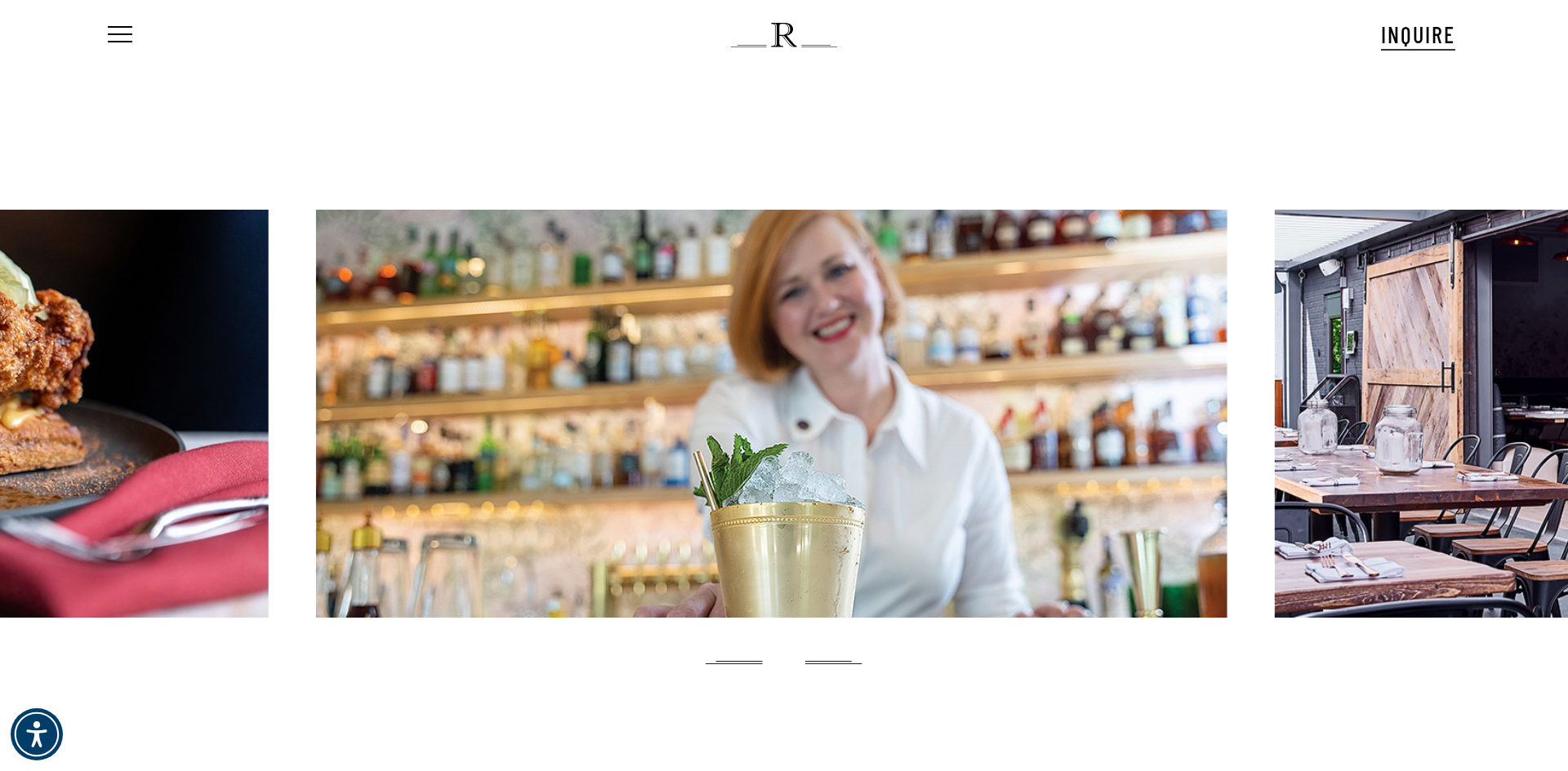
click at [316, 363] on div at bounding box center [771, 413] width 912 height 408
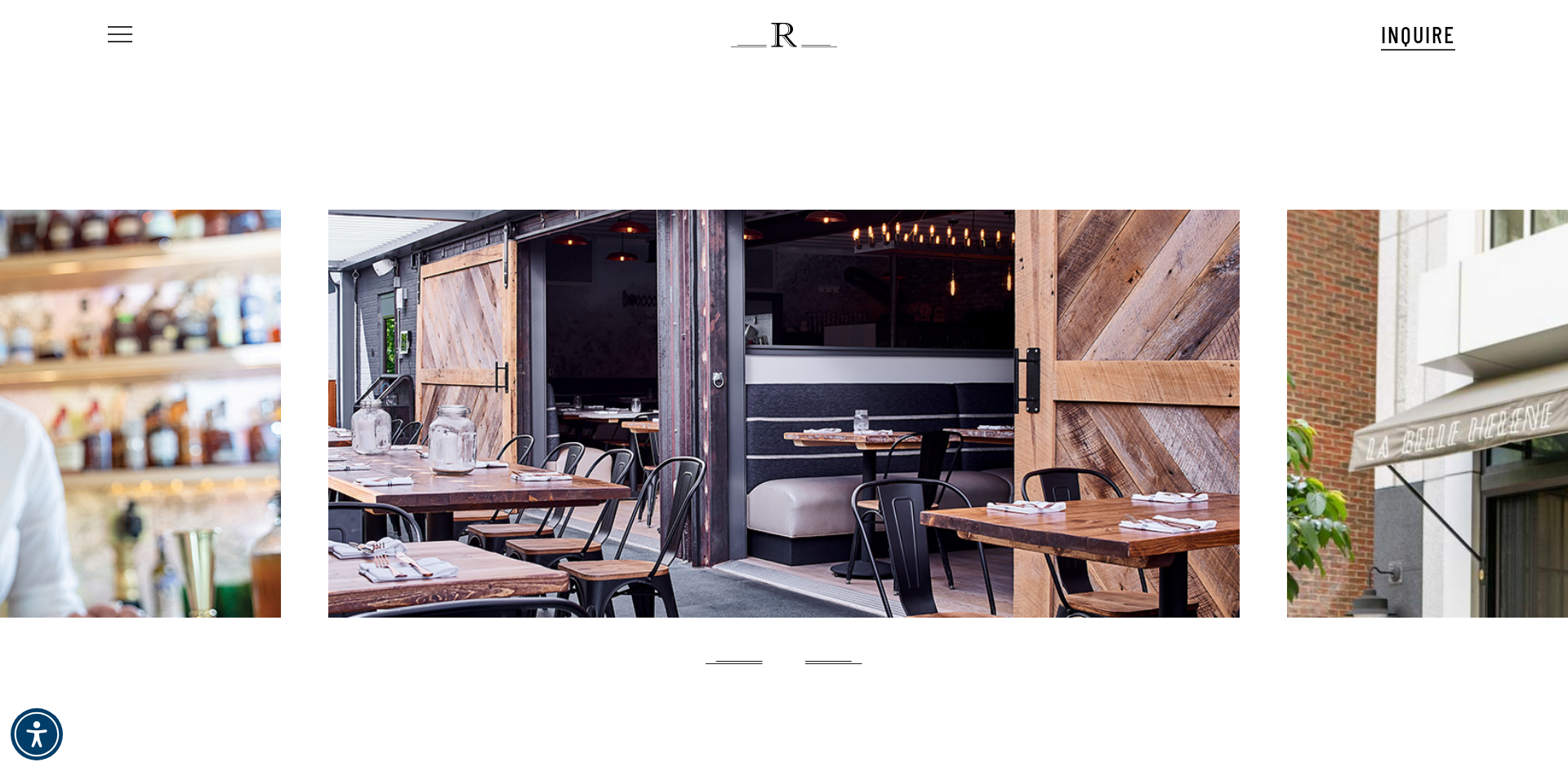
click at [115, 42] on span "Navigation Menu" at bounding box center [120, 34] width 18 height 23
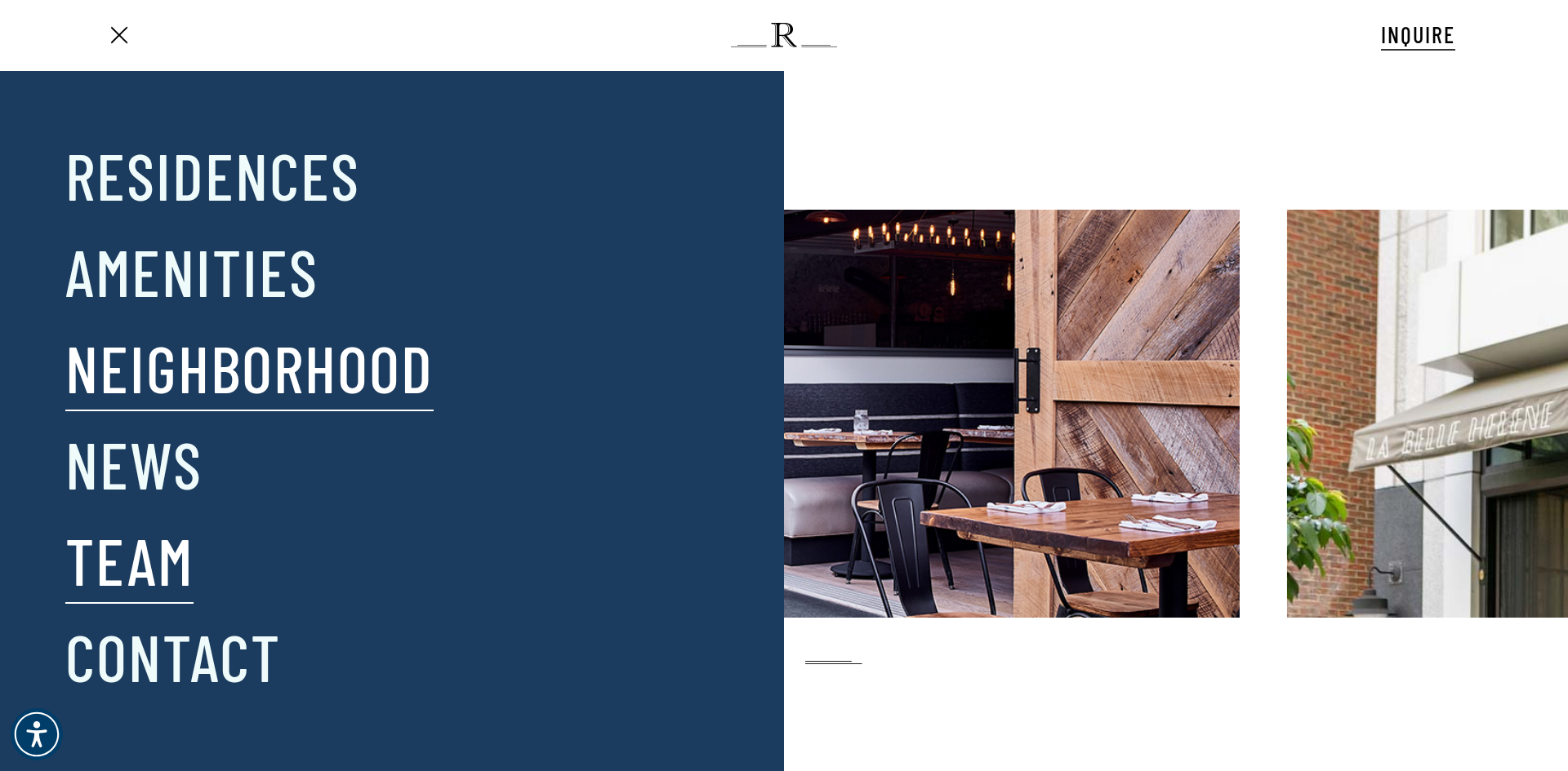
click at [177, 560] on link "Team" at bounding box center [129, 560] width 128 height 85
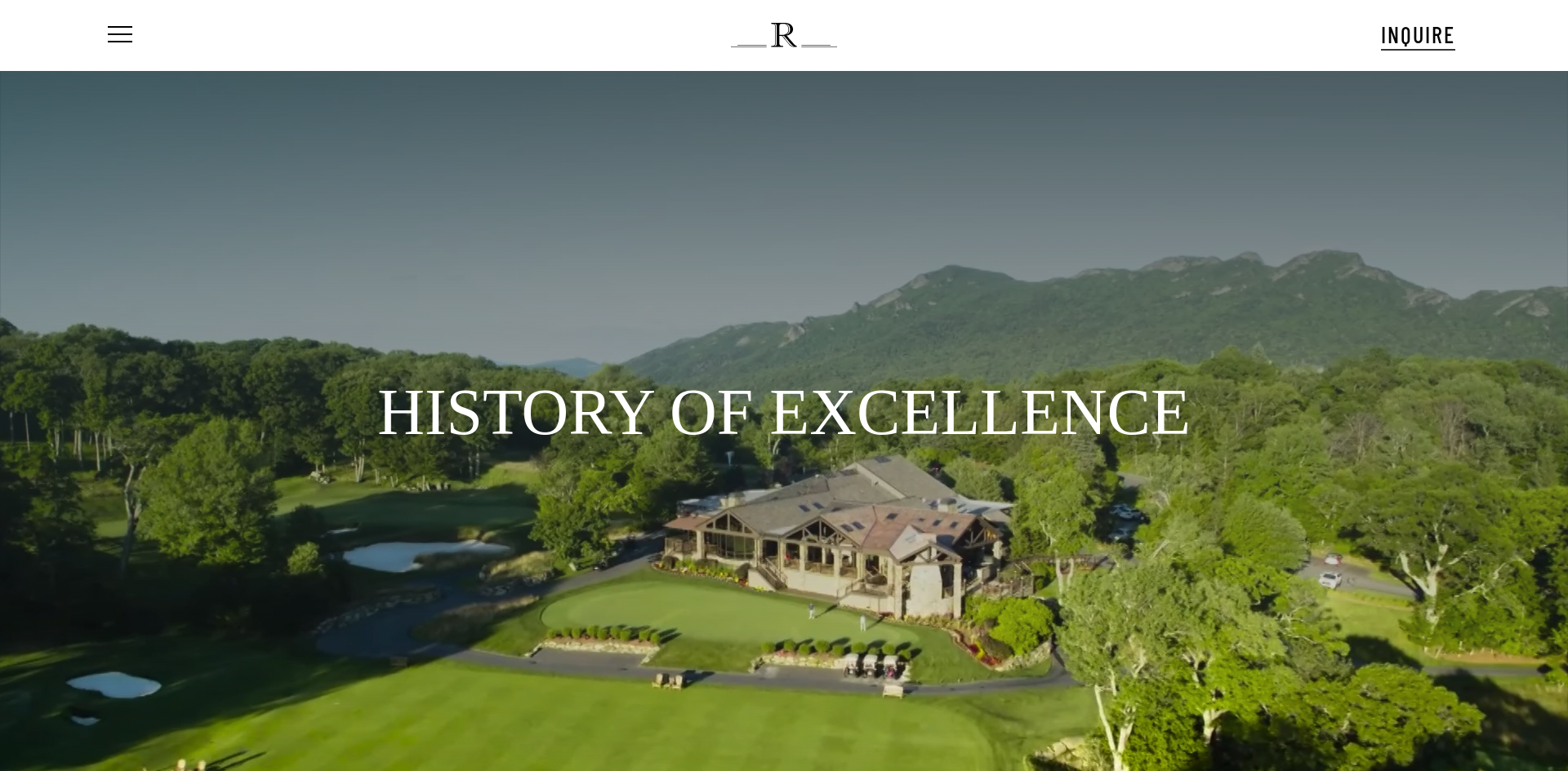
scroll to position [89, 0]
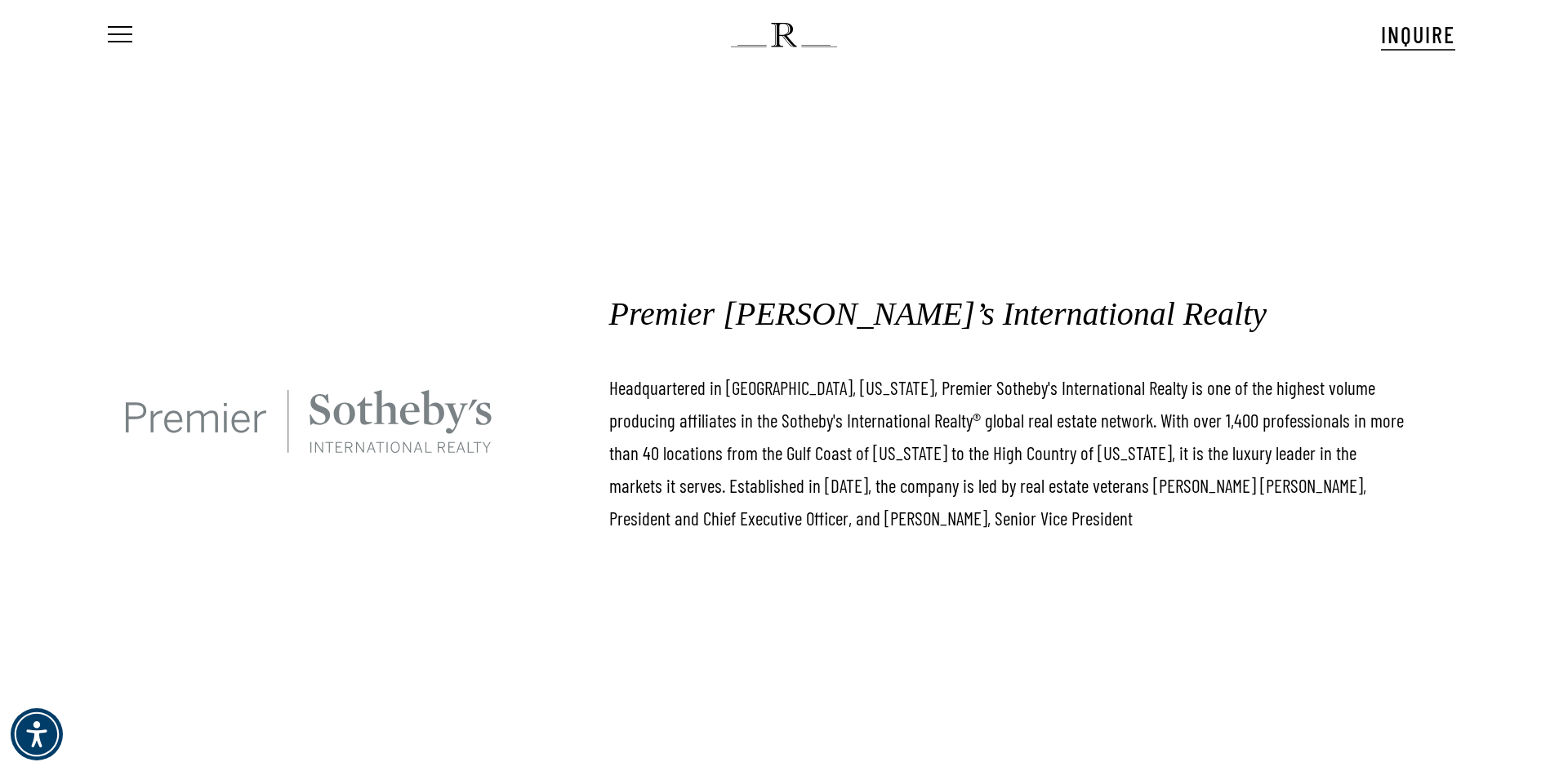
click at [355, 408] on img at bounding box center [308, 422] width 366 height 63
